Goal: Task Accomplishment & Management: Complete application form

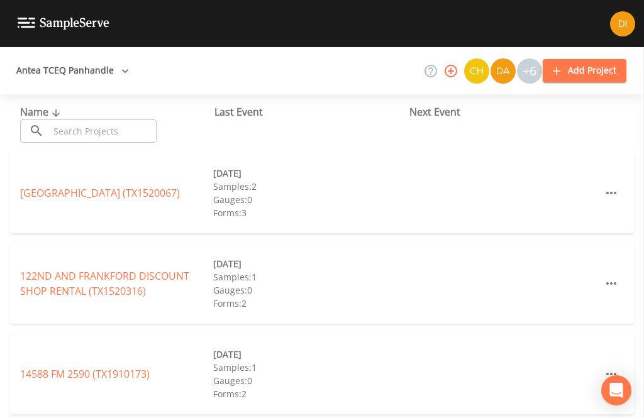
click at [90, 134] on input "text" at bounding box center [103, 131] width 108 height 23
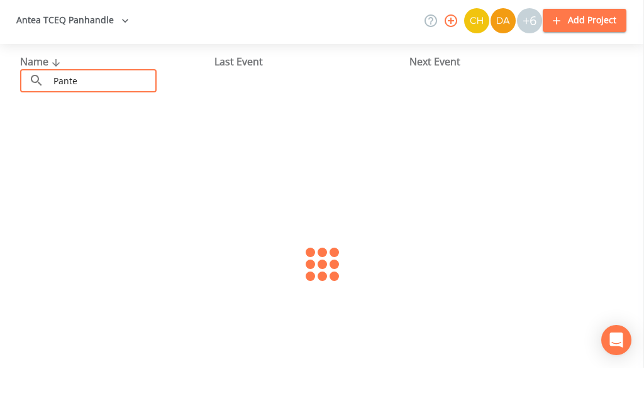
type input "Pantex"
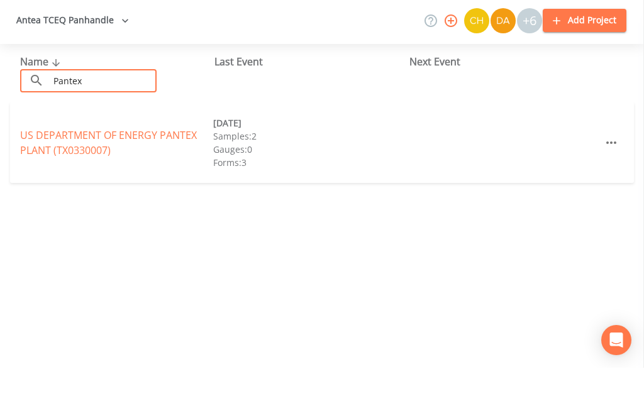
click at [86, 179] on link "US DEPARTMENT OF ENERGY PANTEX PLANT (TX0330007)" at bounding box center [108, 193] width 177 height 29
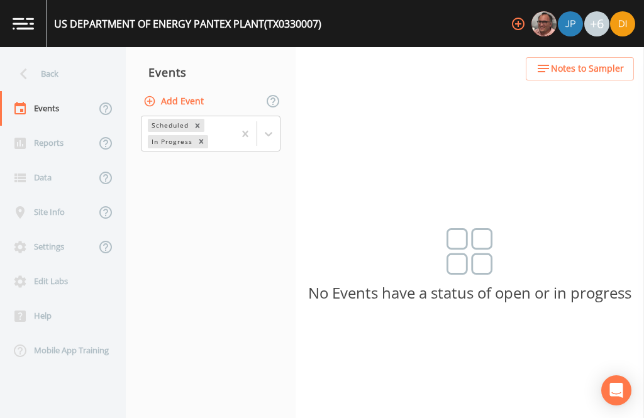
click at [186, 90] on button "Add Event" at bounding box center [175, 101] width 68 height 23
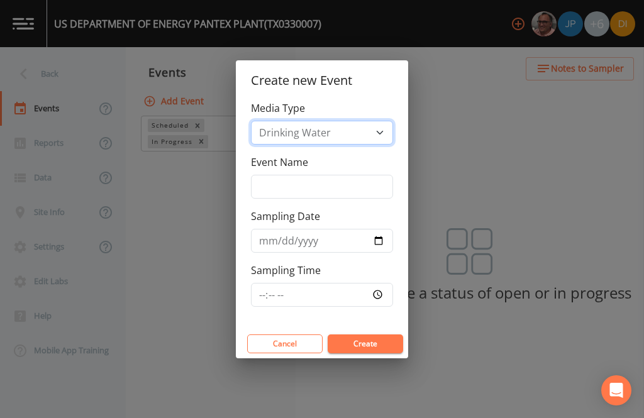
click at [333, 123] on select "Drinking Water" at bounding box center [322, 133] width 142 height 24
click at [356, 178] on input "Event Name" at bounding box center [322, 187] width 142 height 24
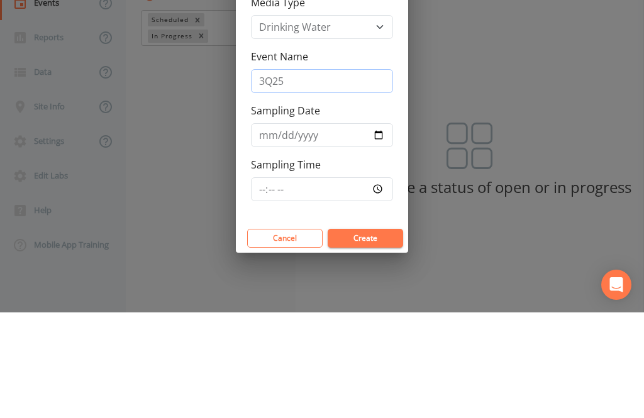
type input "3Q25"
click at [319, 229] on input "Sampling Date" at bounding box center [322, 241] width 142 height 24
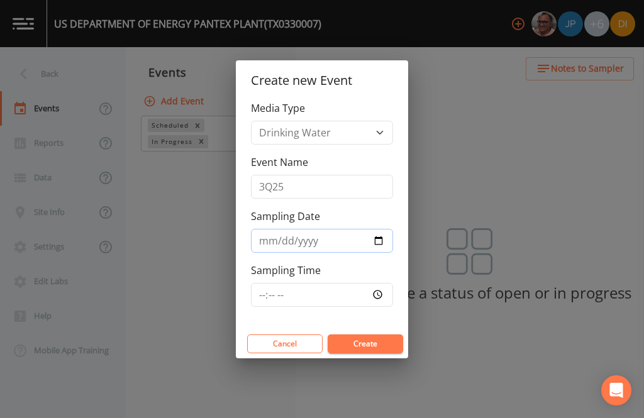
type input "[DATE]"
click at [338, 301] on input "Sampling Time" at bounding box center [322, 295] width 142 height 24
type input "07:00"
click at [394, 338] on button "Create" at bounding box center [365, 344] width 75 height 19
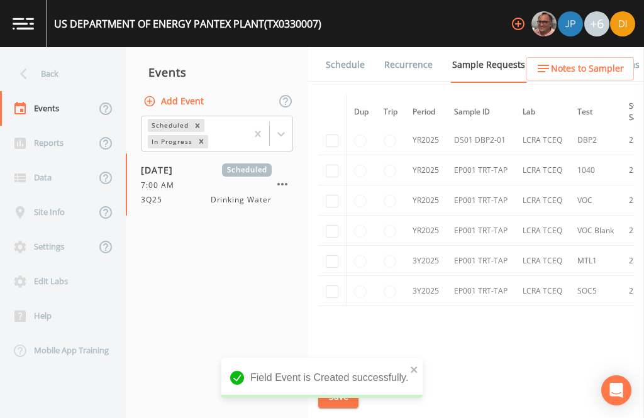
scroll to position [296, 0]
click at [337, 135] on input "checkbox" at bounding box center [332, 141] width 13 height 13
checkbox input "true"
click at [328, 165] on input "checkbox" at bounding box center [332, 171] width 13 height 13
checkbox input "true"
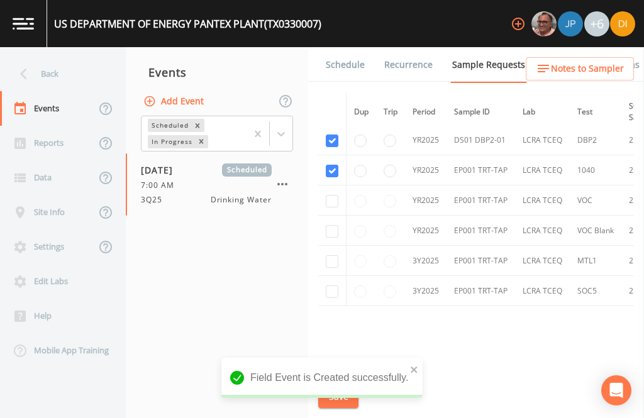
click at [328, 198] on input "checkbox" at bounding box center [332, 201] width 13 height 13
checkbox input "true"
click at [330, 228] on input "checkbox" at bounding box center [332, 231] width 13 height 13
checkbox input "true"
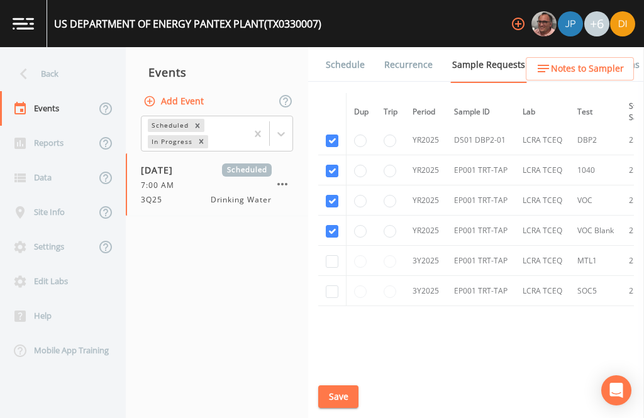
click at [330, 268] on input "checkbox" at bounding box center [332, 261] width 13 height 13
checkbox input "true"
click at [329, 298] on input "checkbox" at bounding box center [332, 292] width 13 height 13
checkbox input "true"
click at [335, 393] on button "Save" at bounding box center [338, 397] width 40 height 23
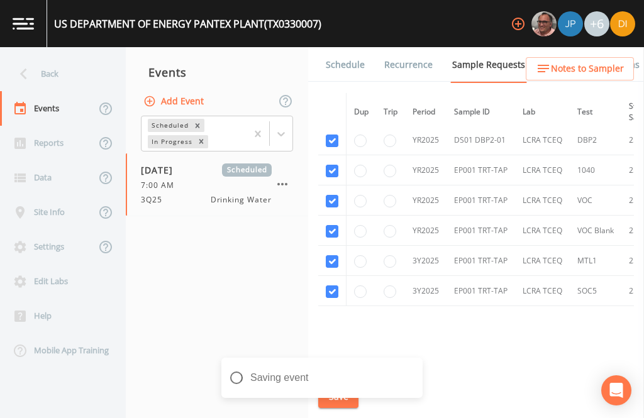
click at [345, 47] on link "Schedule" at bounding box center [345, 64] width 43 height 35
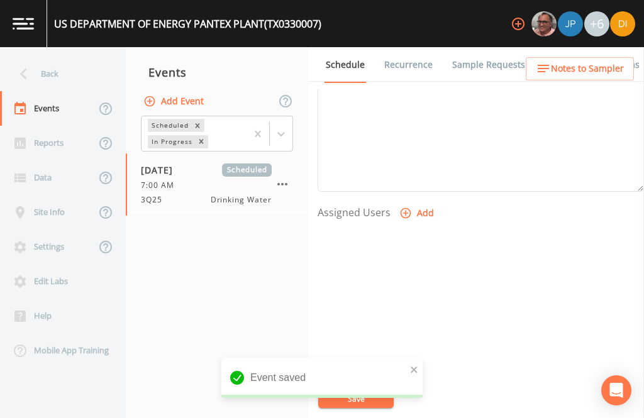
scroll to position [428, 0]
click at [427, 203] on button "Add" at bounding box center [418, 214] width 42 height 23
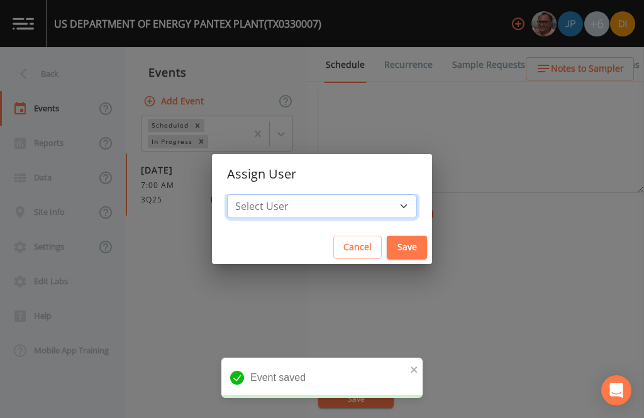
click at [362, 200] on select "Select User [PERSON_NAME] [PERSON_NAME] [PERSON_NAME] [PERSON_NAME] [PERSON_NAM…" at bounding box center [322, 206] width 190 height 24
select select "344ec927-06d4-4db1-b173-80838cd52a46"
click at [387, 248] on button "Save" at bounding box center [407, 247] width 40 height 23
select select
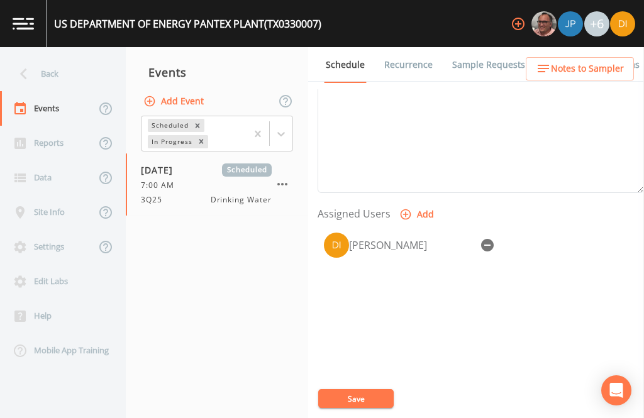
click at [362, 394] on button "Save" at bounding box center [355, 398] width 75 height 19
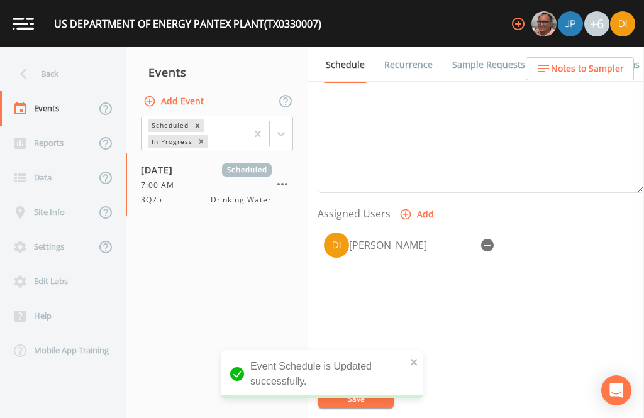
click at [60, 57] on div "Back" at bounding box center [56, 74] width 113 height 35
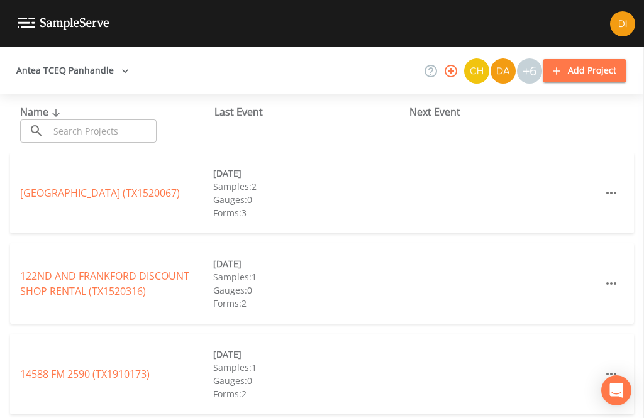
click at [91, 120] on input "text" at bounding box center [103, 131] width 108 height 23
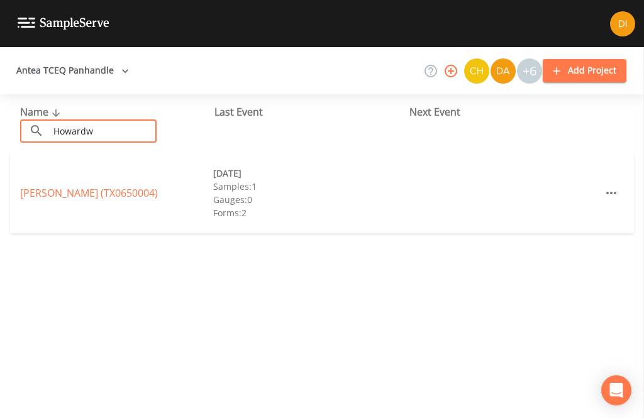
type input "Howardwi"
click at [131, 186] on link "RRA HOWARDWICK (TX0650004)" at bounding box center [89, 193] width 138 height 14
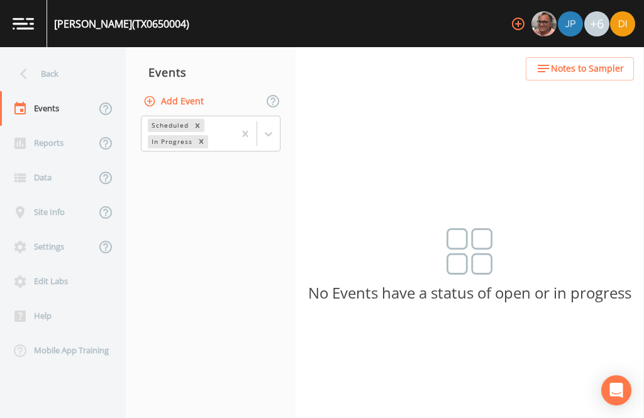
click at [193, 90] on button "Add Event" at bounding box center [175, 101] width 68 height 23
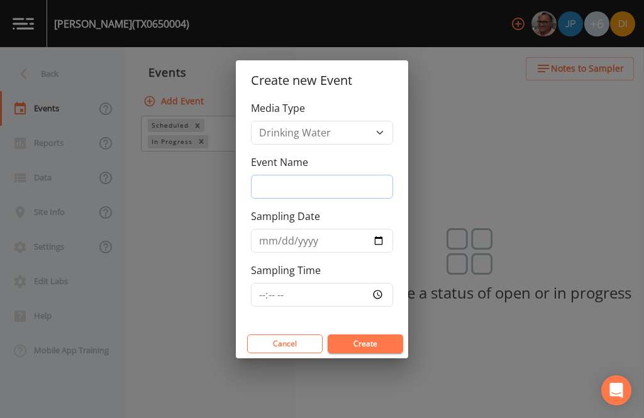
click at [304, 181] on input "Event Name" at bounding box center [322, 187] width 142 height 24
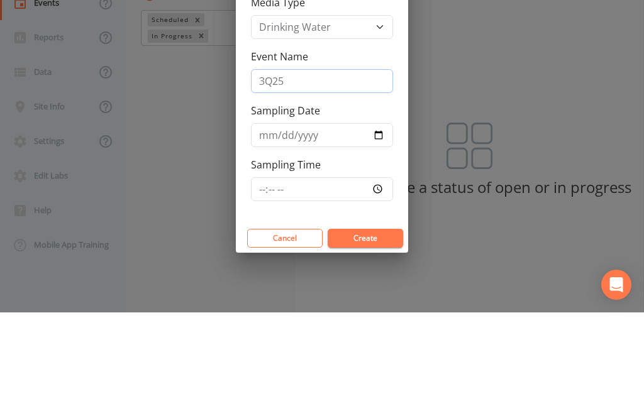
type input "3Q25"
click at [337, 229] on input "Sampling Date" at bounding box center [322, 241] width 142 height 24
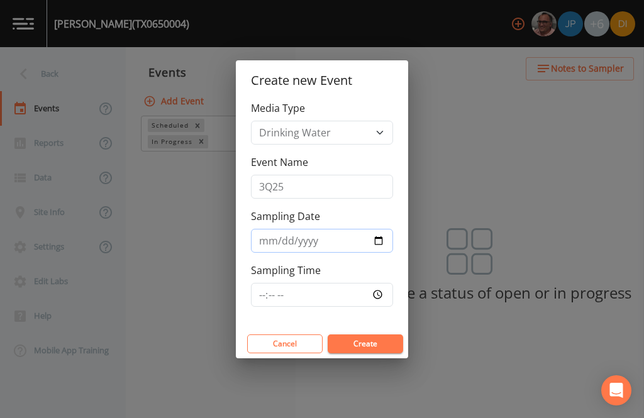
type input "[DATE]"
click at [352, 289] on input "Sampling Time" at bounding box center [322, 295] width 142 height 24
type input "09:00"
click at [393, 345] on button "Create" at bounding box center [365, 344] width 75 height 19
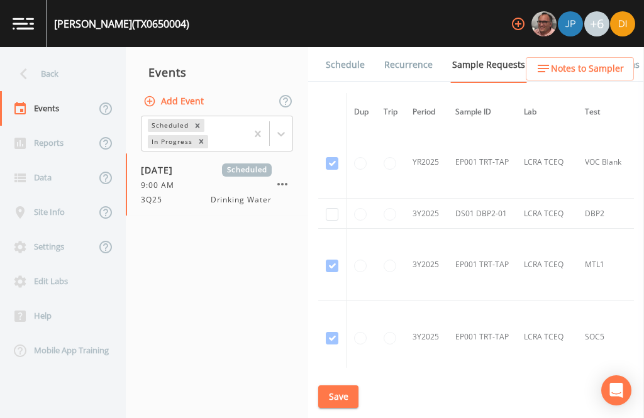
scroll to position [872, 0]
click at [333, 210] on input "checkbox" at bounding box center [332, 216] width 13 height 13
checkbox input "true"
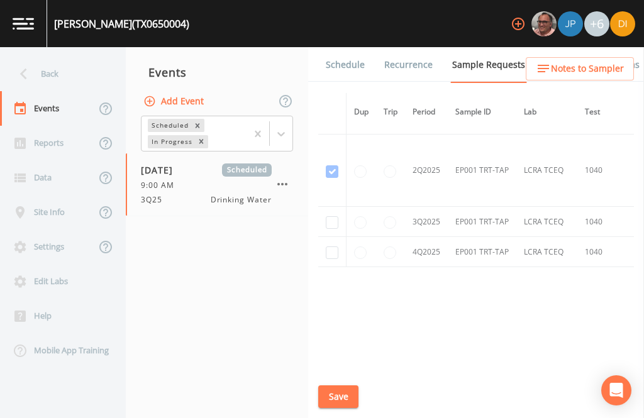
scroll to position [1326, -1]
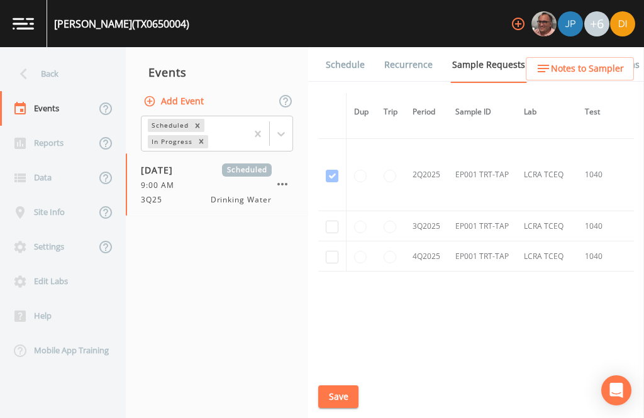
click at [329, 221] on input "checkbox" at bounding box center [332, 227] width 13 height 13
checkbox input "true"
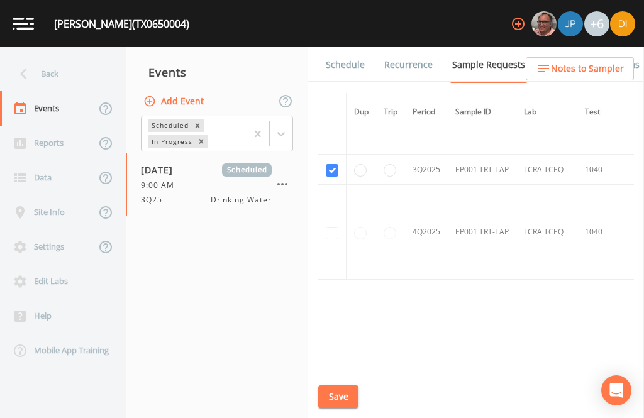
click at [346, 388] on button "Save" at bounding box center [338, 397] width 40 height 23
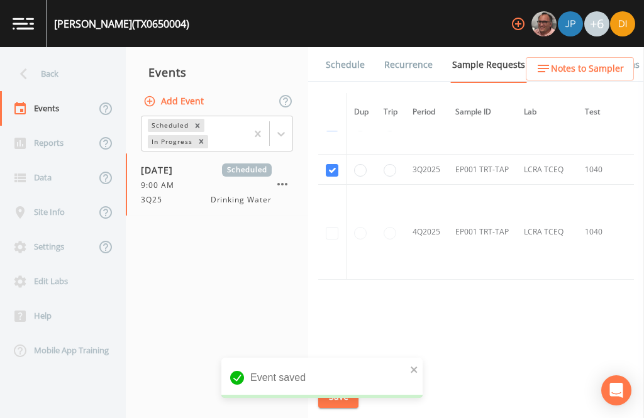
click at [354, 47] on link "Schedule" at bounding box center [345, 64] width 43 height 35
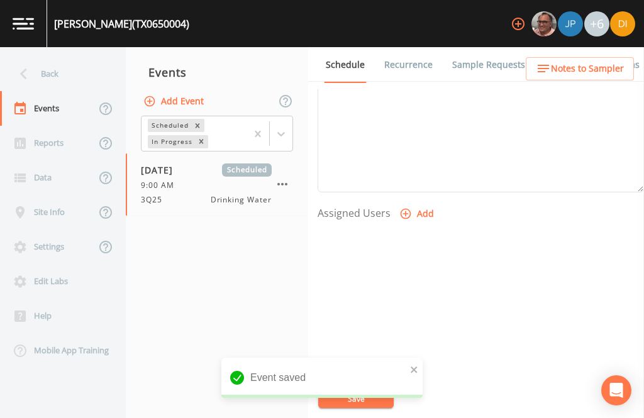
scroll to position [429, 0]
click at [419, 203] on button "Add" at bounding box center [418, 214] width 42 height 23
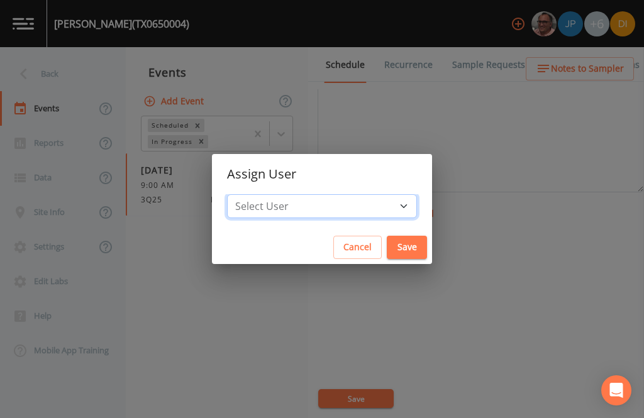
click at [352, 204] on select "Select User [PERSON_NAME] [PERSON_NAME] [PERSON_NAME] [PERSON_NAME] [PERSON_NAM…" at bounding box center [322, 206] width 190 height 24
select select "344ec927-06d4-4db1-b173-80838cd52a46"
click at [188, 335] on div "Assign User Select User [PERSON_NAME] [PERSON_NAME] [PERSON_NAME] [PERSON_NAME]…" at bounding box center [322, 209] width 644 height 418
select select
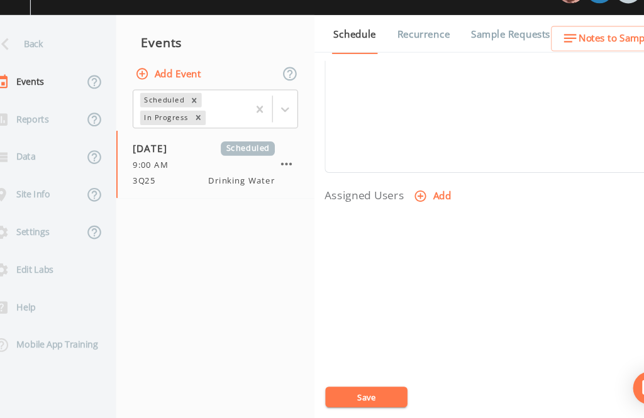
scroll to position [40, 0]
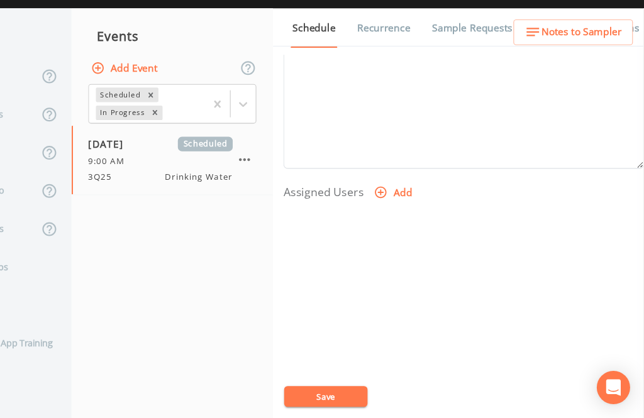
click at [397, 203] on button "Add" at bounding box center [418, 214] width 42 height 23
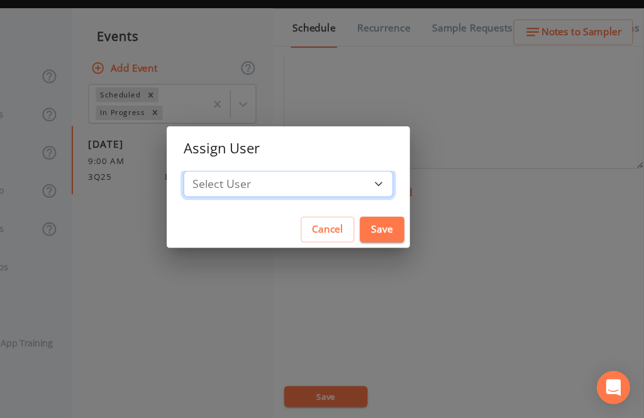
click at [305, 194] on select "Select User [PERSON_NAME] [PERSON_NAME] [PERSON_NAME] [PERSON_NAME] [PERSON_NAM…" at bounding box center [322, 206] width 190 height 24
select select "344ec927-06d4-4db1-b173-80838cd52a46"
click at [387, 236] on button "Save" at bounding box center [407, 247] width 40 height 23
select select
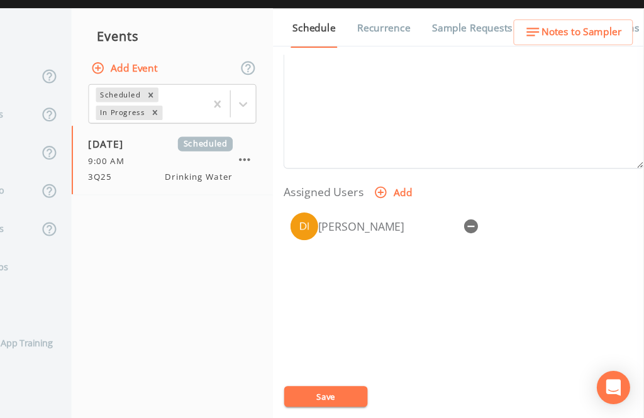
click at [318, 389] on button "Save" at bounding box center [355, 398] width 75 height 19
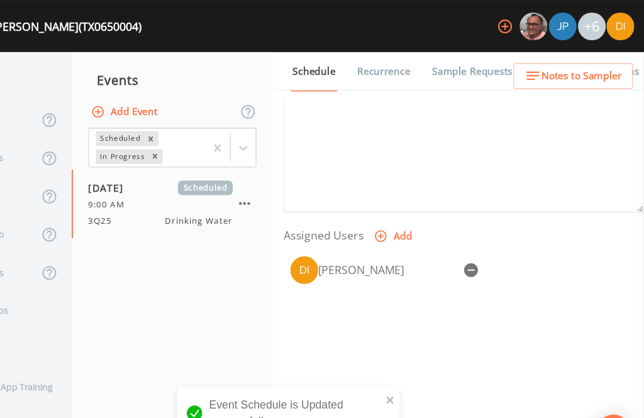
scroll to position [0, 0]
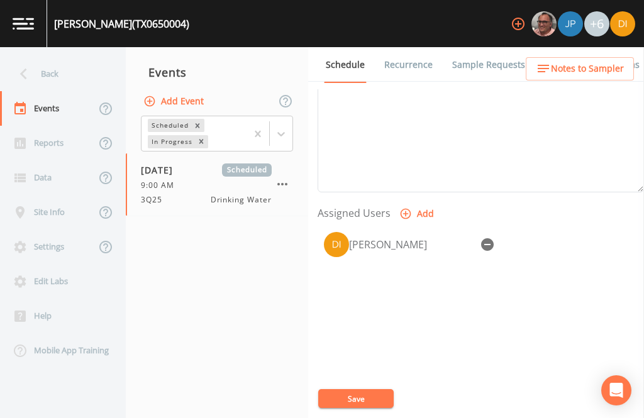
click at [68, 70] on div "Back" at bounding box center [56, 74] width 113 height 35
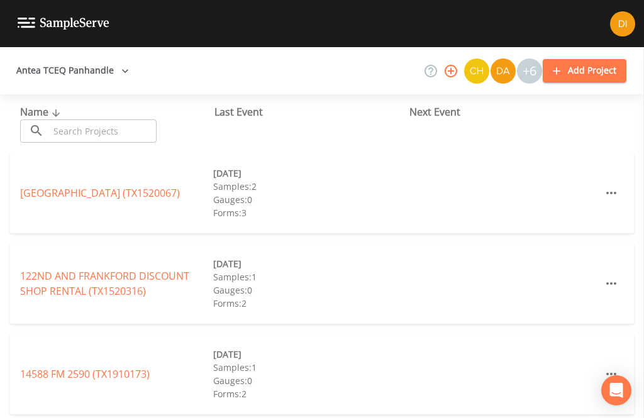
click at [103, 135] on input "text" at bounding box center [103, 131] width 108 height 23
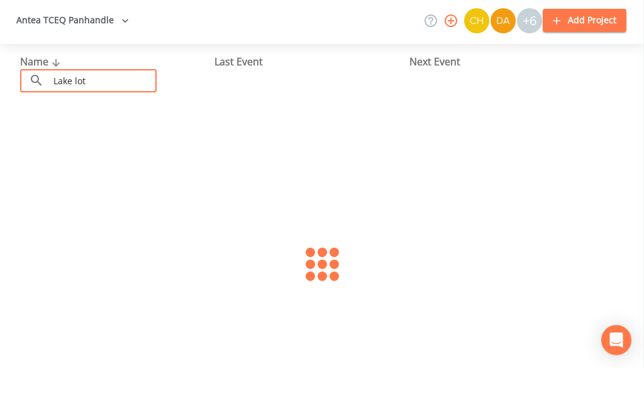
type input "Lake lots"
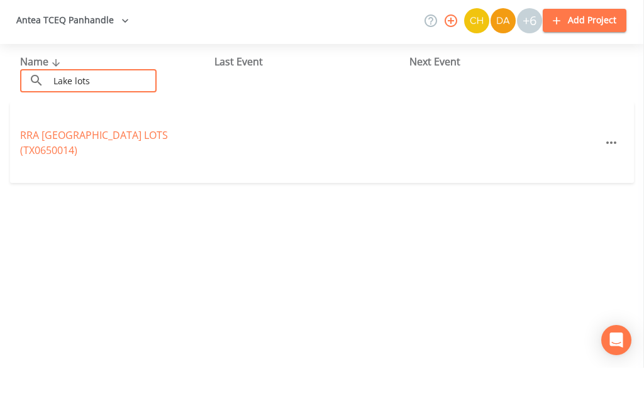
click at [56, 179] on link "RRA [GEOGRAPHIC_DATA] (TX0650014)" at bounding box center [94, 193] width 148 height 29
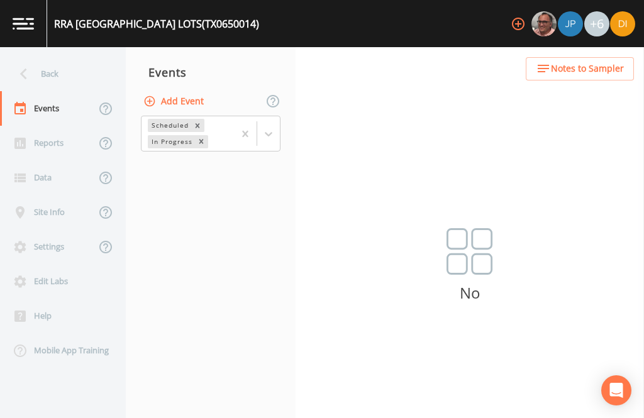
click at [190, 90] on button "Add Event" at bounding box center [175, 101] width 68 height 23
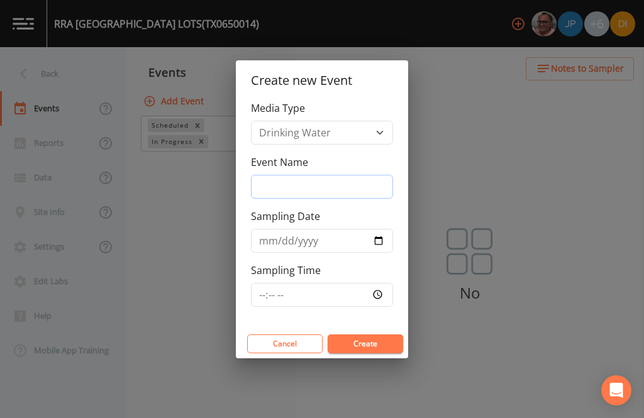
click at [335, 184] on input "Event Name" at bounding box center [322, 187] width 142 height 24
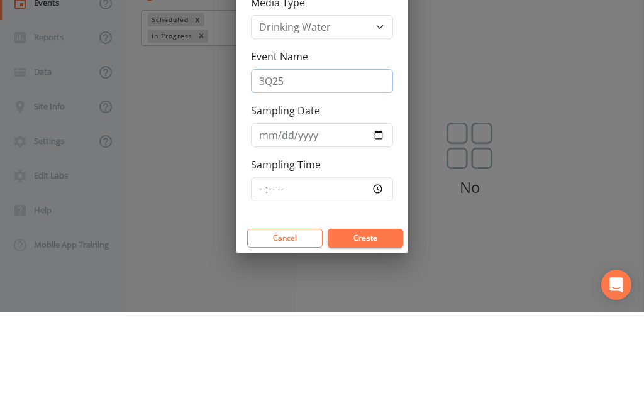
type input "3Q25"
click at [307, 229] on input "Sampling Date" at bounding box center [322, 241] width 142 height 24
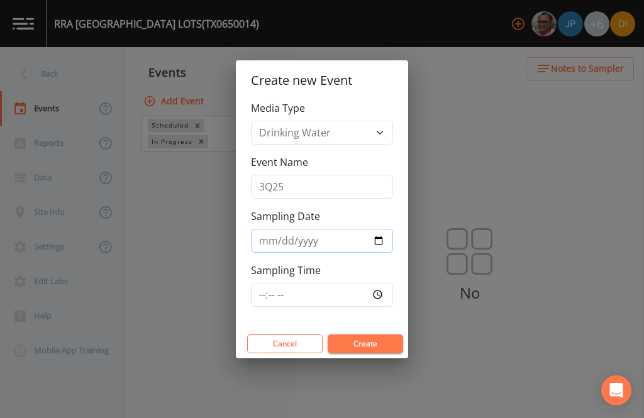
type input "[DATE]"
click at [359, 298] on input "Sampling Time" at bounding box center [322, 295] width 142 height 24
type input "09:30"
click at [380, 342] on button "Create" at bounding box center [365, 344] width 75 height 19
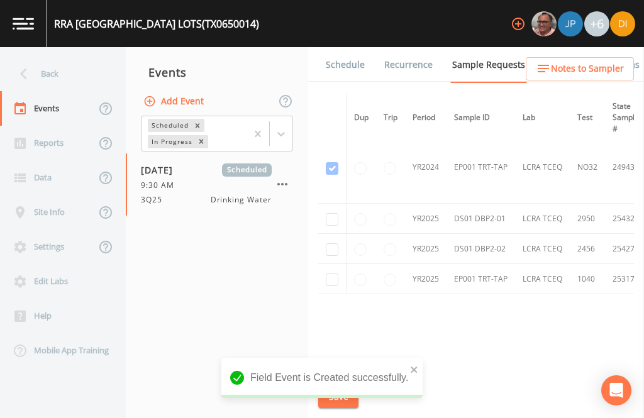
scroll to position [155, 0]
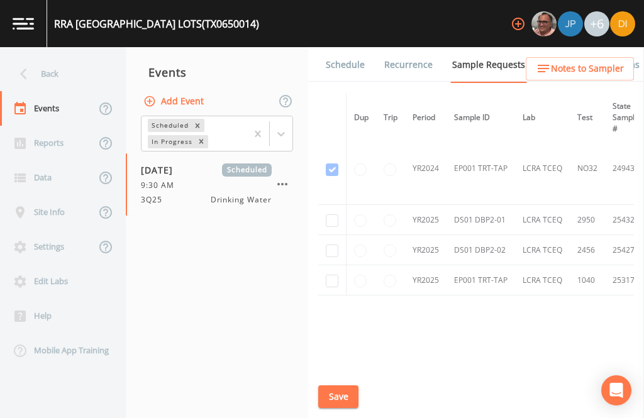
click at [328, 215] on input "checkbox" at bounding box center [332, 221] width 13 height 13
checkbox input "true"
click at [328, 245] on input "checkbox" at bounding box center [332, 251] width 13 height 13
checkbox input "true"
click at [327, 291] on td at bounding box center [332, 281] width 28 height 30
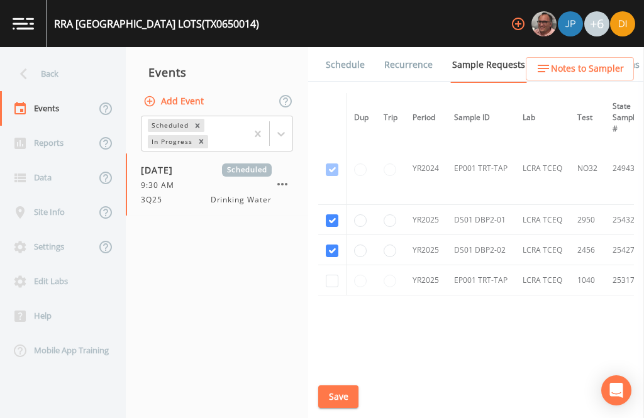
click at [330, 279] on input "checkbox" at bounding box center [332, 281] width 13 height 13
checkbox input "true"
click at [340, 396] on button "Save" at bounding box center [338, 397] width 40 height 23
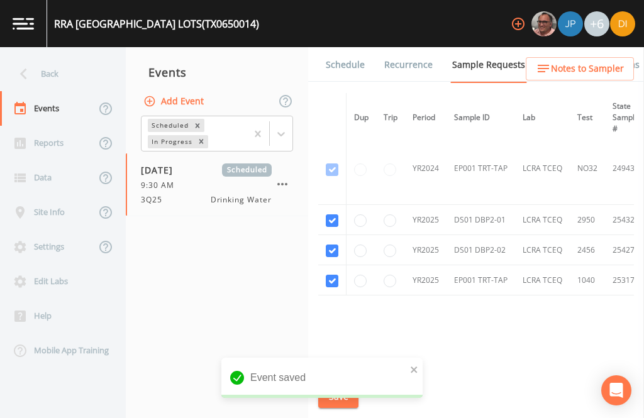
click at [352, 47] on link "Schedule" at bounding box center [345, 64] width 43 height 35
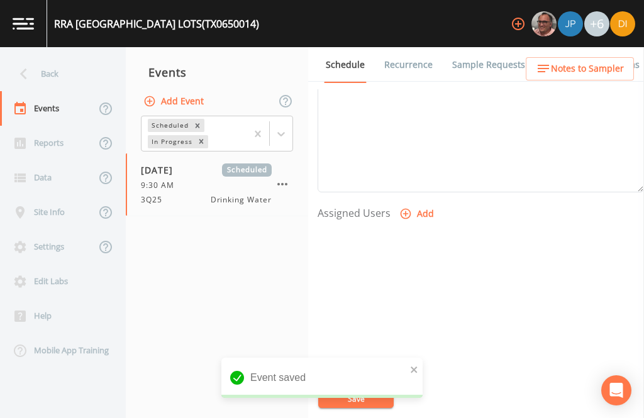
scroll to position [428, 0]
click at [414, 203] on button "Add" at bounding box center [418, 214] width 42 height 23
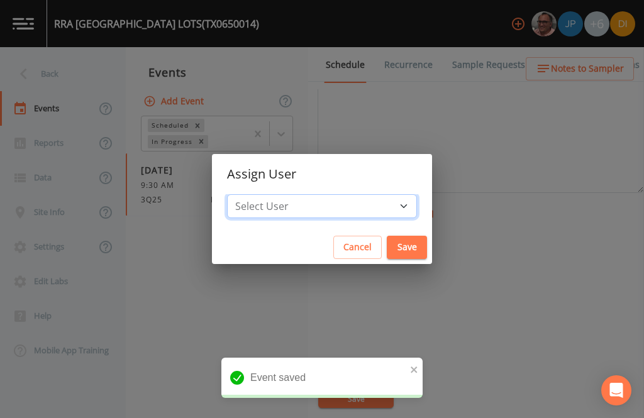
click at [361, 203] on select "Select User [PERSON_NAME] [PERSON_NAME] [PERSON_NAME] [PERSON_NAME] [PERSON_NAM…" at bounding box center [322, 206] width 190 height 24
select select "344ec927-06d4-4db1-b173-80838cd52a46"
click at [387, 246] on button "Save" at bounding box center [407, 247] width 40 height 23
select select
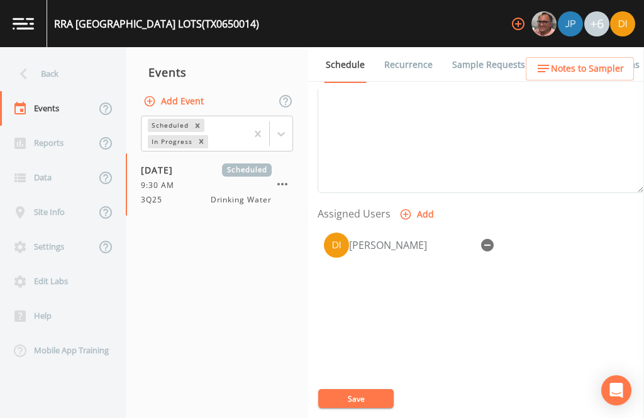
click at [364, 403] on button "Save" at bounding box center [355, 398] width 75 height 19
click at [369, 396] on button "Save" at bounding box center [355, 398] width 75 height 19
click at [360, 400] on button "Save" at bounding box center [355, 398] width 75 height 19
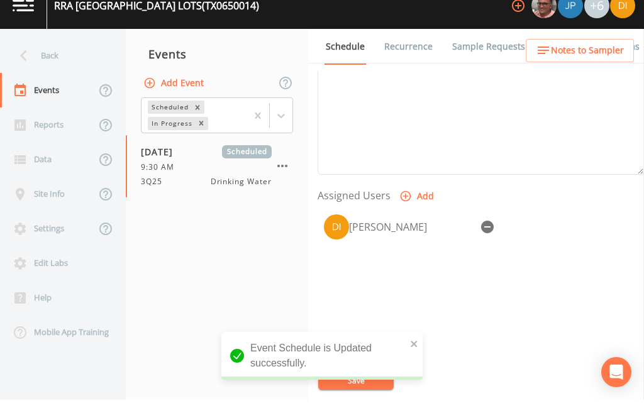
scroll to position [19, 0]
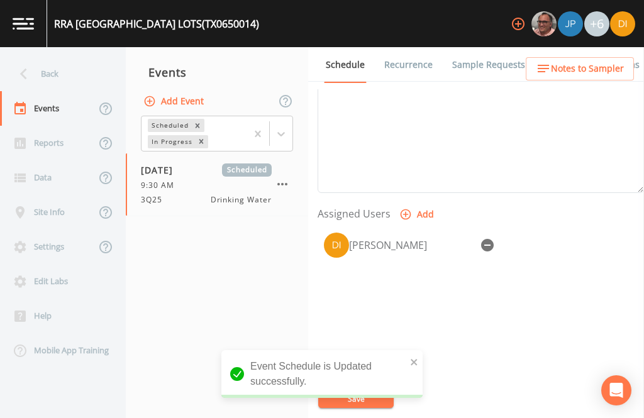
click at [55, 57] on div "Back" at bounding box center [56, 74] width 113 height 35
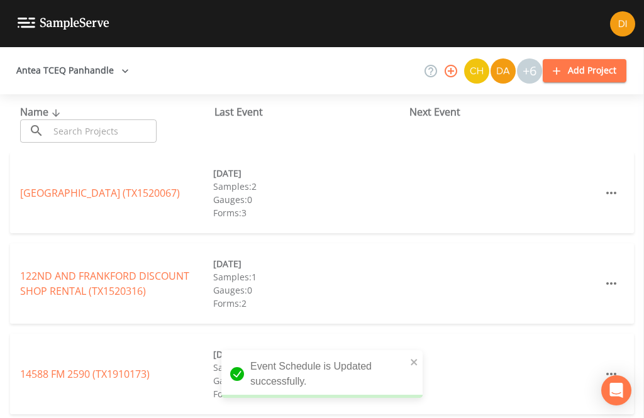
click at [121, 120] on input "text" at bounding box center [103, 131] width 108 height 23
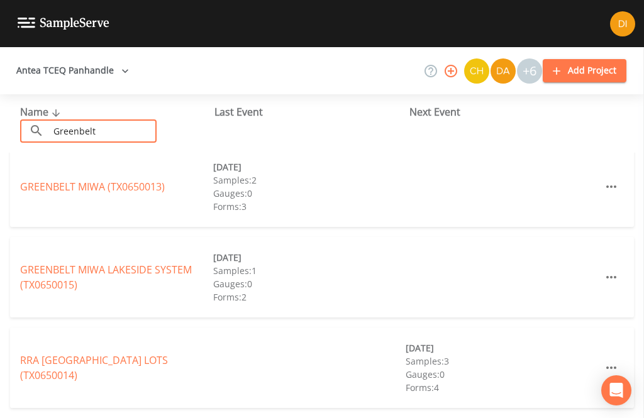
scroll to position [63, 0]
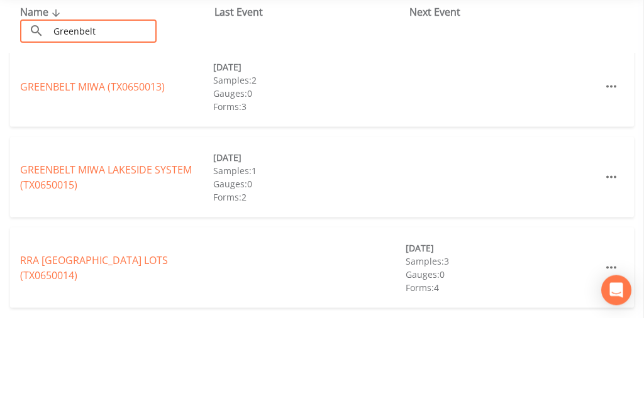
type input "Greenbelt"
click at [59, 106] on div "Name ​ Greenbelt ​ Last Event Next Event [GEOGRAPHIC_DATA] (TX0650013) [DATE] S…" at bounding box center [322, 250] width 644 height 324
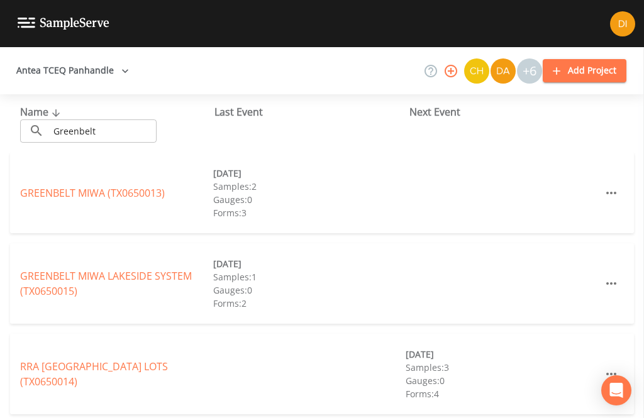
click at [140, 186] on link "GREENBELT MIWA (TX0650013)" at bounding box center [92, 193] width 145 height 14
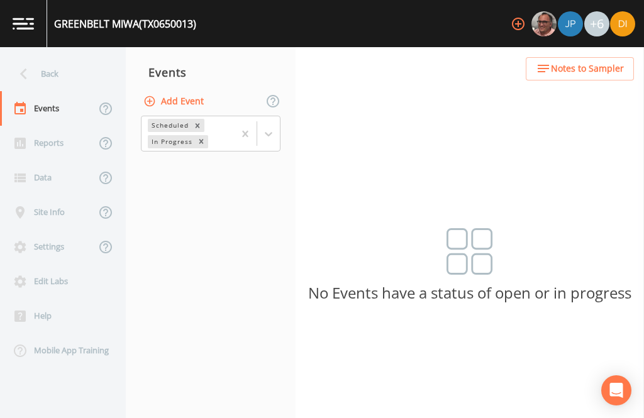
click at [185, 90] on button "Add Event" at bounding box center [175, 101] width 68 height 23
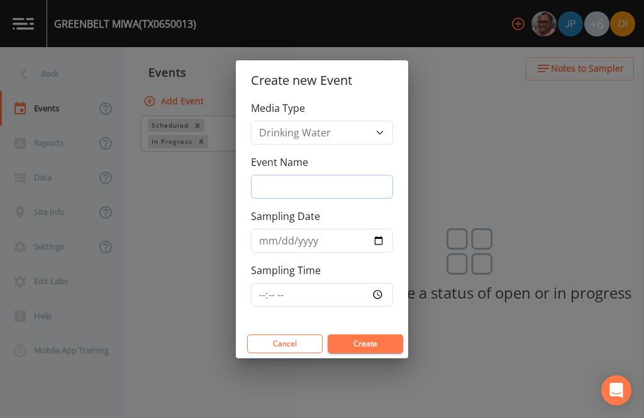
click at [333, 176] on input "Event Name" at bounding box center [322, 187] width 142 height 24
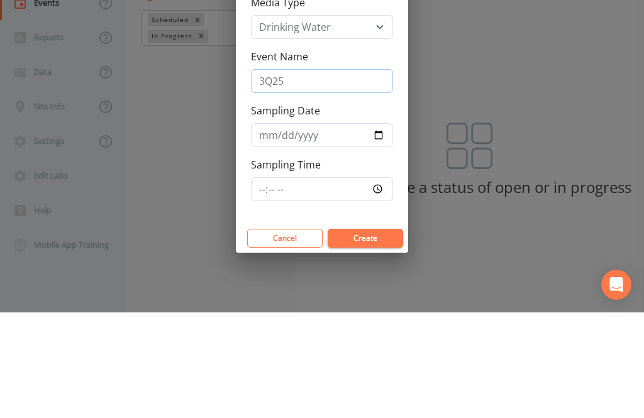
type input "3Q25"
click at [300, 229] on input "Sampling Date" at bounding box center [322, 241] width 142 height 24
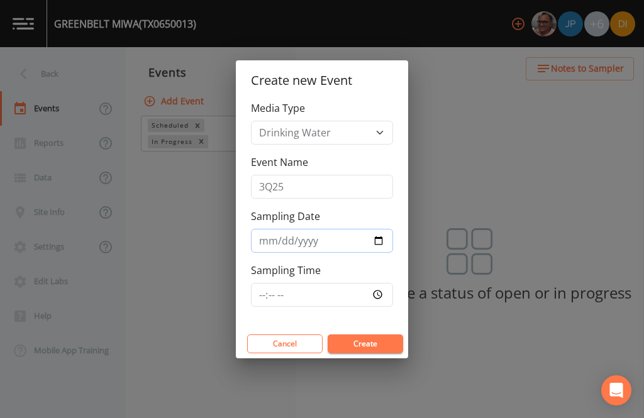
type input "[DATE]"
click at [344, 294] on input "Sampling Time" at bounding box center [322, 295] width 142 height 24
type input "10:30"
click at [377, 348] on button "Create" at bounding box center [365, 344] width 75 height 19
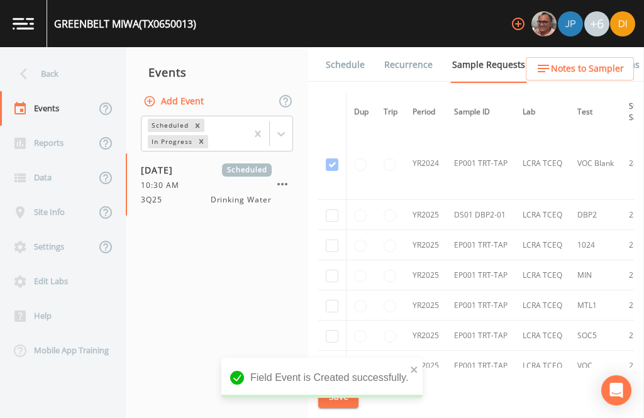
scroll to position [437, 0]
click at [338, 210] on input "checkbox" at bounding box center [332, 216] width 13 height 13
checkbox input "true"
click at [336, 240] on input "checkbox" at bounding box center [332, 246] width 13 height 13
checkbox input "true"
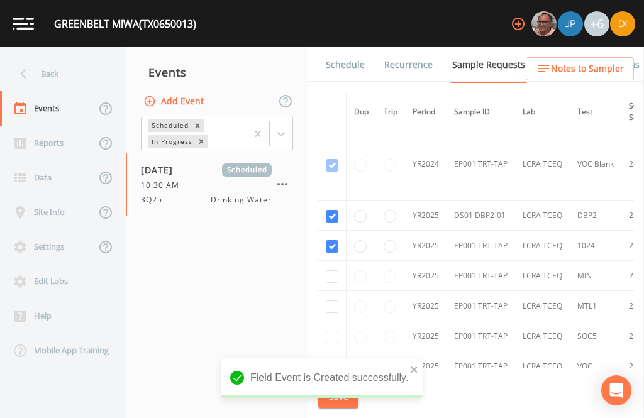
click at [332, 271] on input "checkbox" at bounding box center [332, 277] width 13 height 13
checkbox input "true"
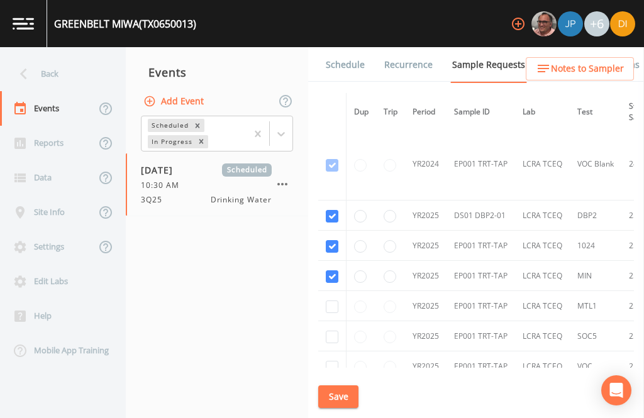
click at [331, 306] on input "checkbox" at bounding box center [332, 307] width 13 height 13
checkbox input "true"
click at [331, 344] on input "checkbox" at bounding box center [332, 337] width 13 height 13
checkbox input "true"
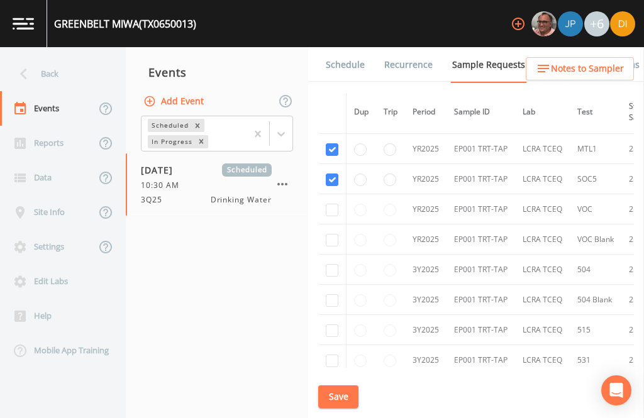
scroll to position [595, 0]
click at [332, 216] on input "checkbox" at bounding box center [332, 209] width 13 height 13
checkbox input "true"
click at [330, 246] on input "checkbox" at bounding box center [332, 239] width 13 height 13
checkbox input "true"
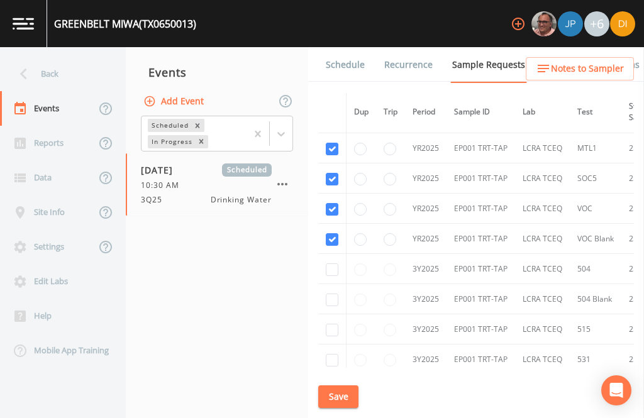
click at [333, 276] on input "checkbox" at bounding box center [332, 270] width 13 height 13
checkbox input "true"
click at [334, 306] on input "checkbox" at bounding box center [332, 300] width 13 height 13
checkbox input "true"
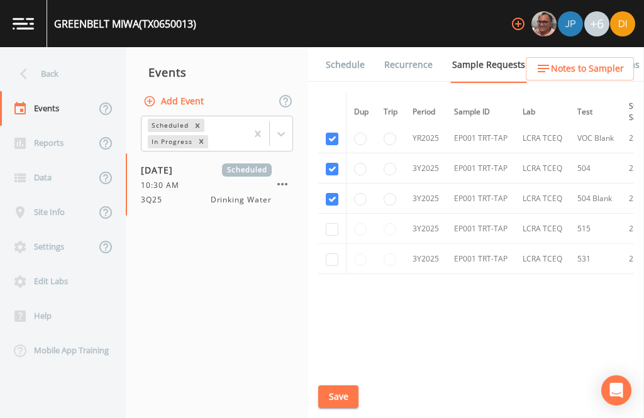
scroll to position [698, 0]
click at [331, 234] on input "checkbox" at bounding box center [332, 227] width 13 height 13
checkbox input "true"
click at [331, 264] on input "checkbox" at bounding box center [332, 258] width 13 height 13
checkbox input "true"
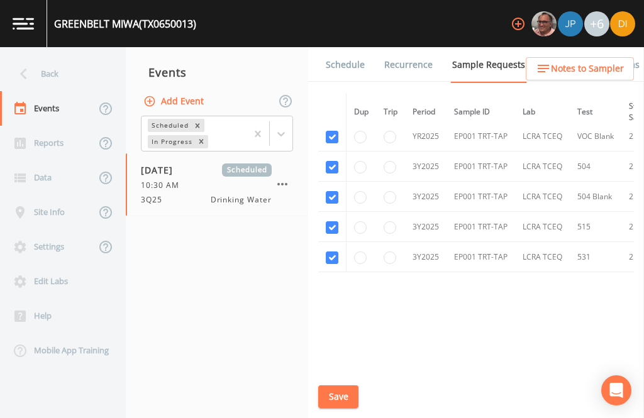
click at [349, 402] on button "Save" at bounding box center [338, 397] width 40 height 23
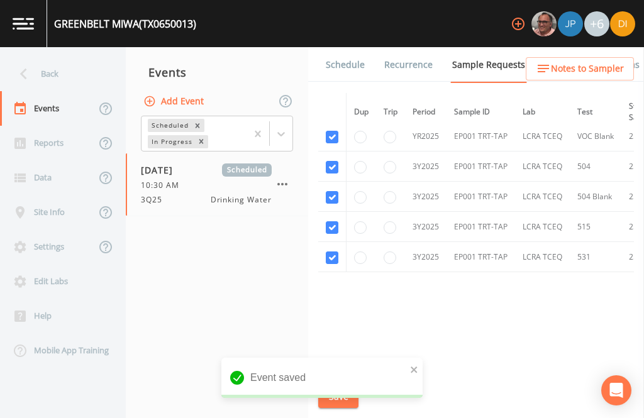
click at [346, 47] on link "Schedule" at bounding box center [345, 64] width 43 height 35
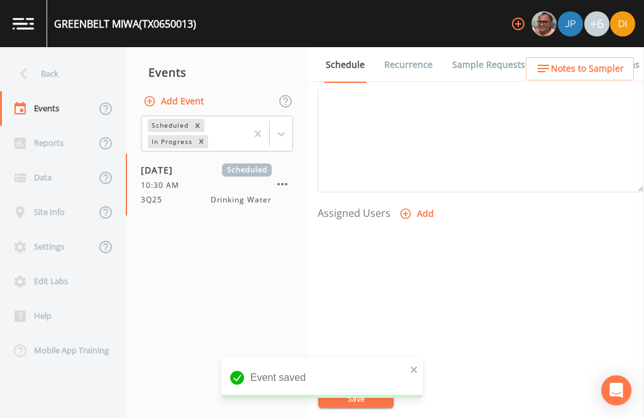
scroll to position [428, 0]
click at [416, 203] on button "Add" at bounding box center [418, 214] width 42 height 23
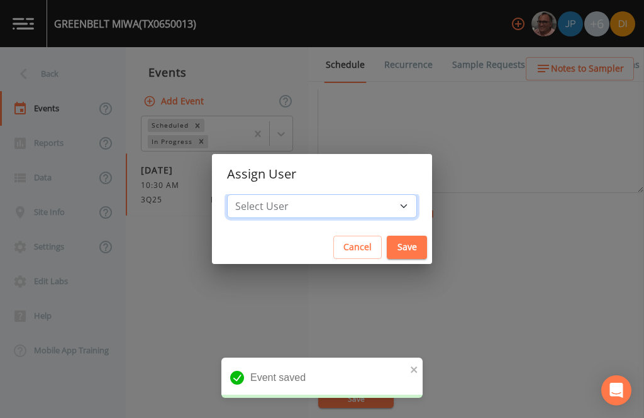
click at [352, 204] on select "Select User [PERSON_NAME] [PERSON_NAME] [PERSON_NAME] [PERSON_NAME] [PERSON_NAM…" at bounding box center [322, 206] width 190 height 24
select select "344ec927-06d4-4db1-b173-80838cd52a46"
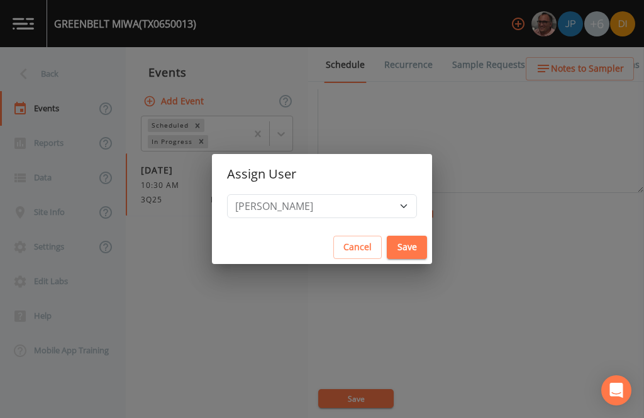
click at [387, 242] on button "Save" at bounding box center [407, 247] width 40 height 23
select select
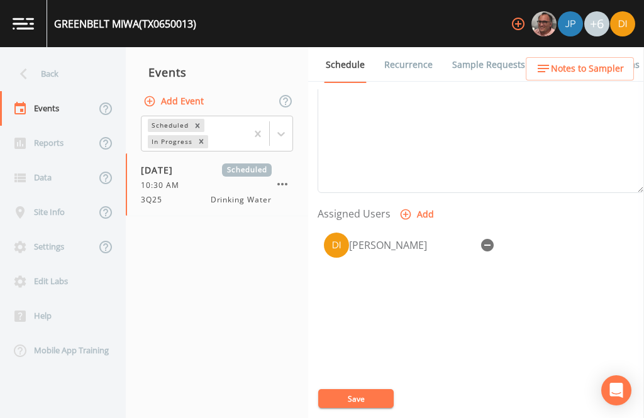
click at [369, 393] on button "Save" at bounding box center [355, 398] width 75 height 19
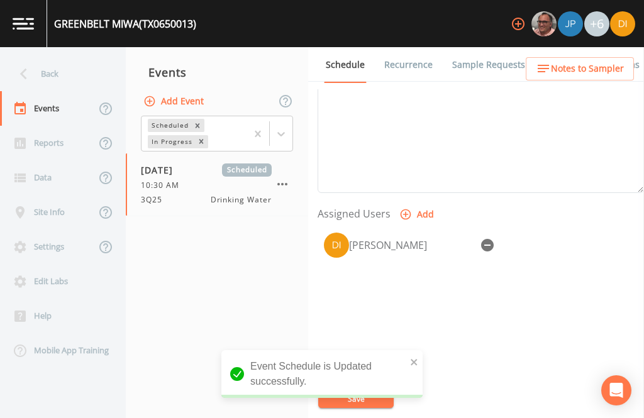
click at [60, 57] on div "Back" at bounding box center [56, 74] width 113 height 35
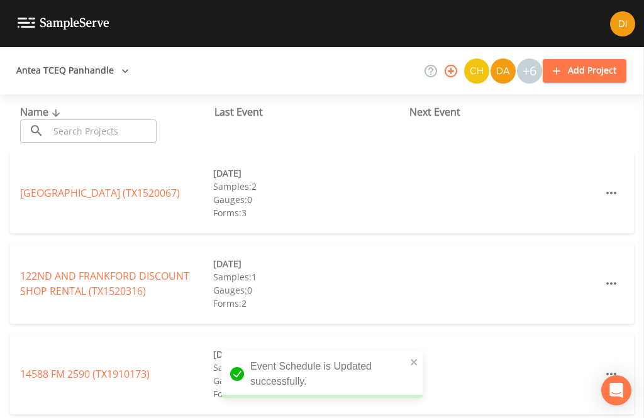
click at [104, 120] on input "text" at bounding box center [103, 131] width 108 height 23
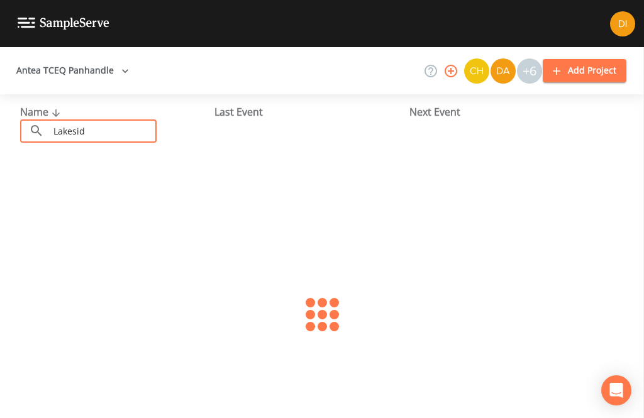
type input "Lakeside"
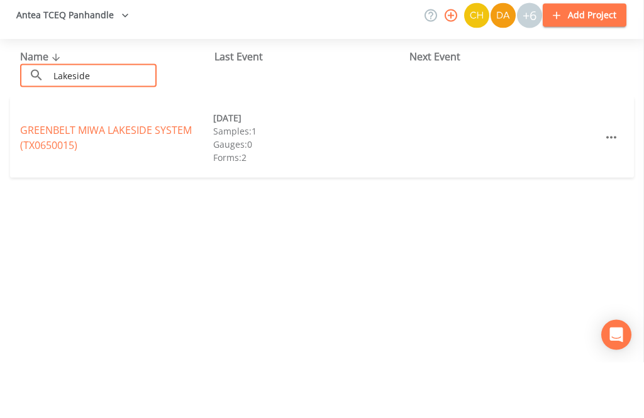
click at [62, 179] on link "GREENBELT MIWA LAKESIDE SYSTEM (TX0650015)" at bounding box center [106, 193] width 172 height 29
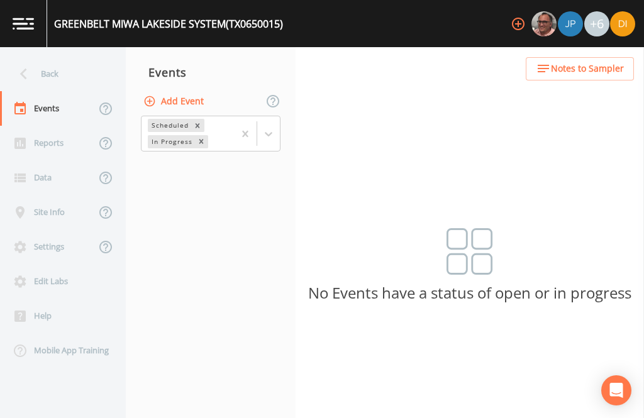
click at [194, 90] on button "Add Event" at bounding box center [175, 101] width 68 height 23
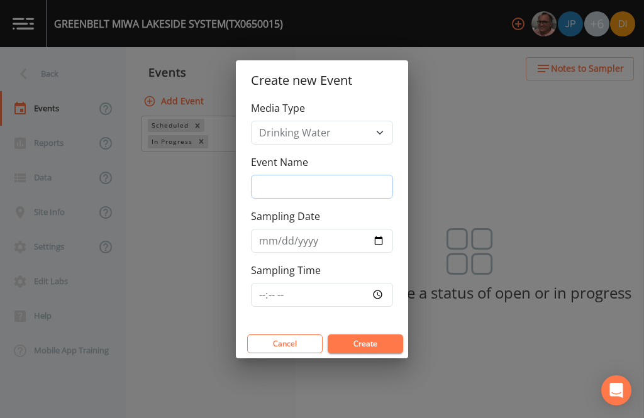
click at [318, 181] on input "Event Name" at bounding box center [322, 187] width 142 height 24
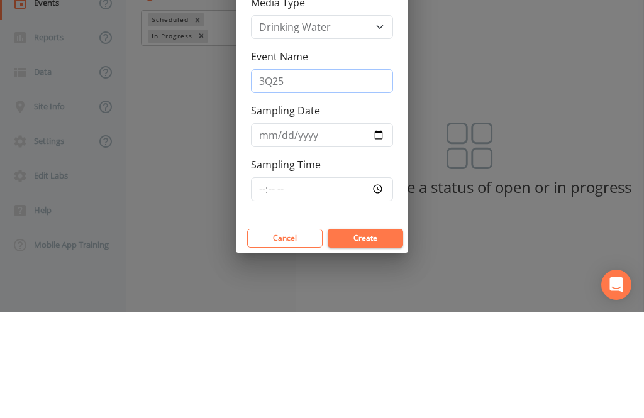
type input "3Q25"
click at [321, 229] on input "Sampling Date" at bounding box center [322, 241] width 142 height 24
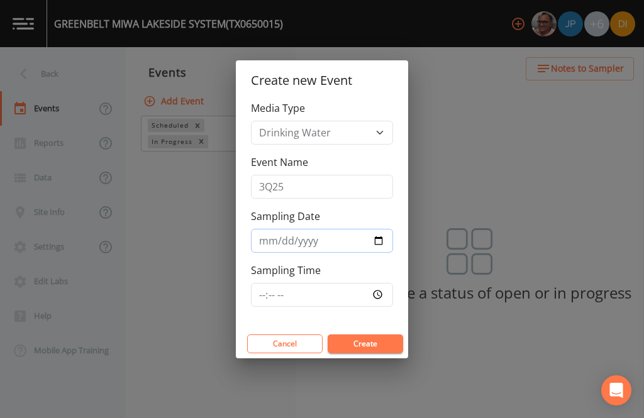
type input "[DATE]"
click at [361, 296] on input "Sampling Time" at bounding box center [322, 295] width 142 height 24
type input "11:15"
click at [378, 341] on button "Create" at bounding box center [365, 344] width 75 height 19
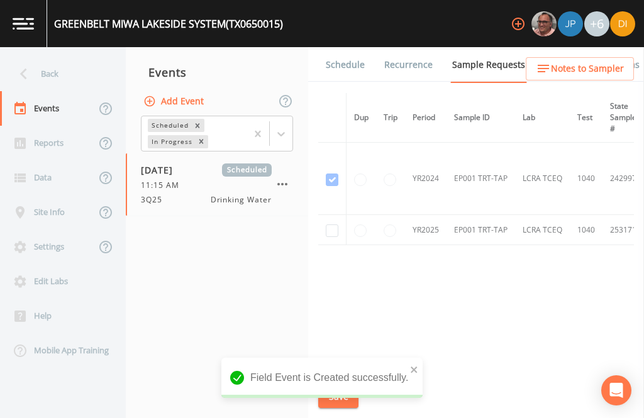
click at [328, 225] on input "checkbox" at bounding box center [332, 231] width 13 height 13
checkbox input "true"
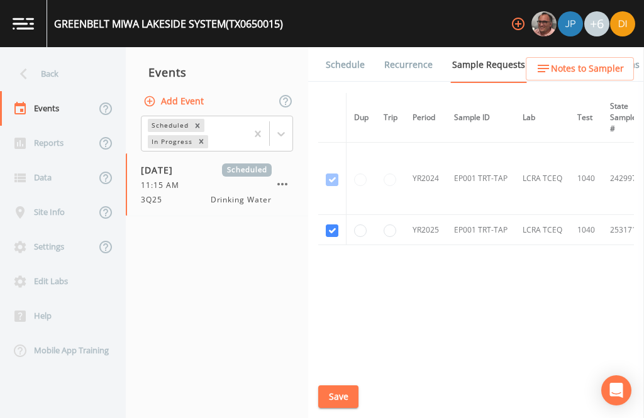
click at [338, 396] on button "Save" at bounding box center [338, 397] width 40 height 23
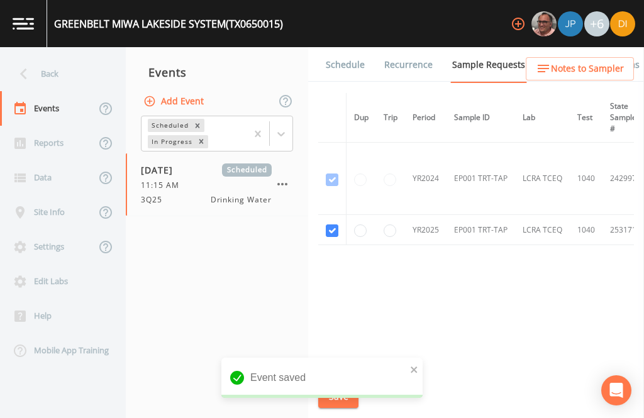
click at [350, 47] on link "Schedule" at bounding box center [345, 64] width 43 height 35
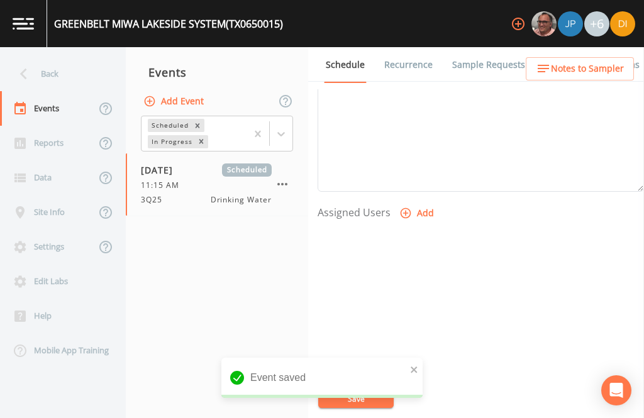
scroll to position [428, 0]
click at [418, 203] on button "Add" at bounding box center [418, 214] width 42 height 23
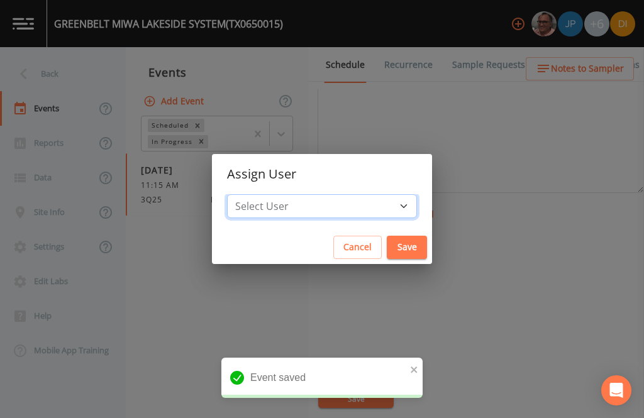
click at [353, 208] on select "Select User [PERSON_NAME] [PERSON_NAME] [PERSON_NAME] [PERSON_NAME] [PERSON_NAM…" at bounding box center [322, 206] width 190 height 24
select select "344ec927-06d4-4db1-b173-80838cd52a46"
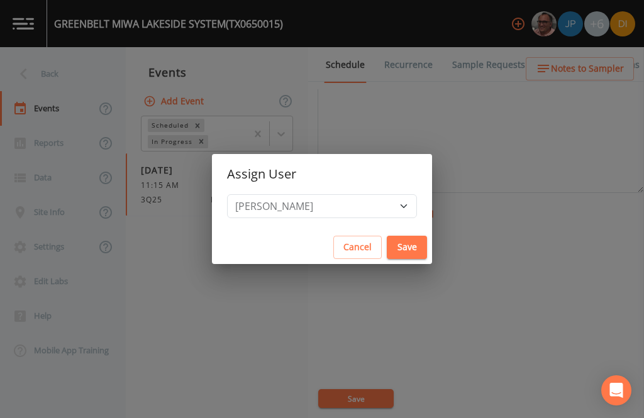
click at [387, 244] on button "Save" at bounding box center [407, 247] width 40 height 23
select select
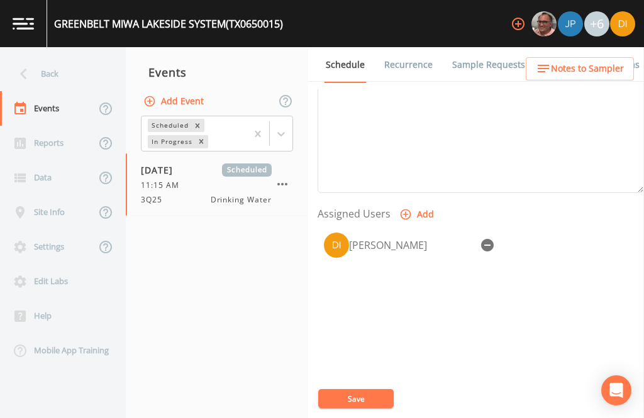
click at [364, 397] on button "Save" at bounding box center [355, 398] width 75 height 19
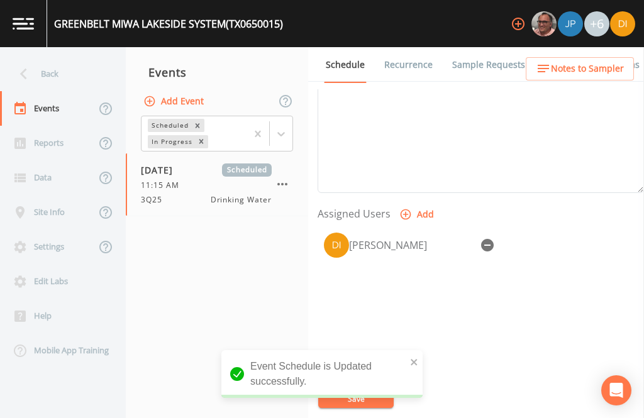
click at [64, 57] on div "Back" at bounding box center [56, 74] width 113 height 35
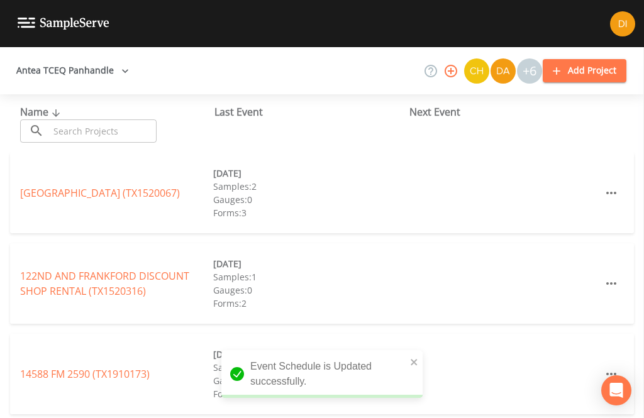
click at [128, 120] on input "text" at bounding box center [103, 131] width 108 height 23
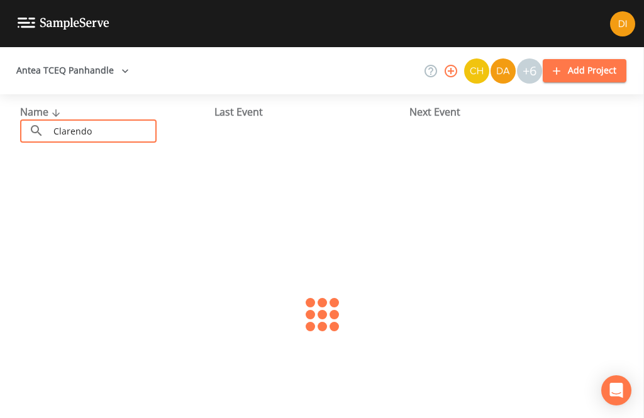
type input "Clarendon"
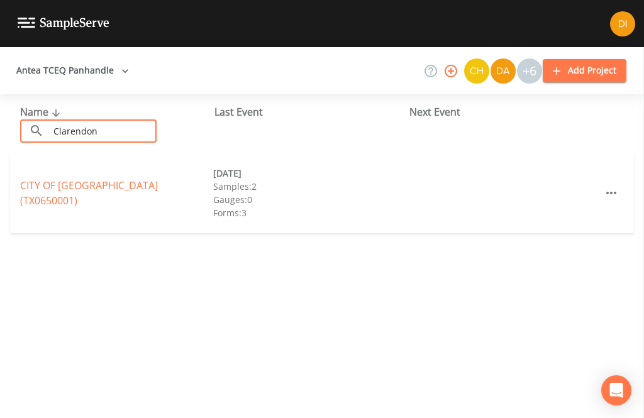
scroll to position [6, 0]
click at [109, 179] on link "[GEOGRAPHIC_DATA] (TX0650001)" at bounding box center [89, 193] width 138 height 29
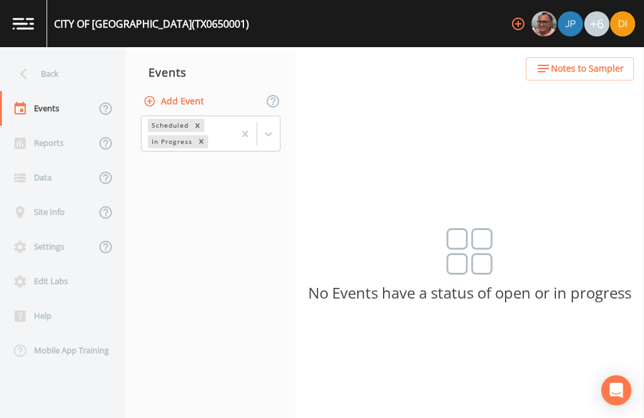
click at [198, 90] on button "Add Event" at bounding box center [175, 101] width 68 height 23
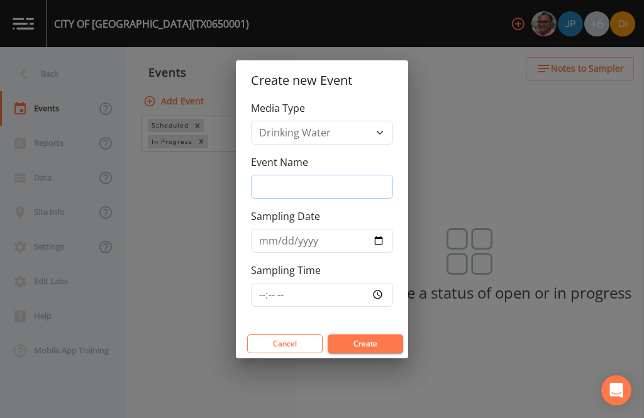
click at [324, 181] on input "Event Name" at bounding box center [322, 187] width 142 height 24
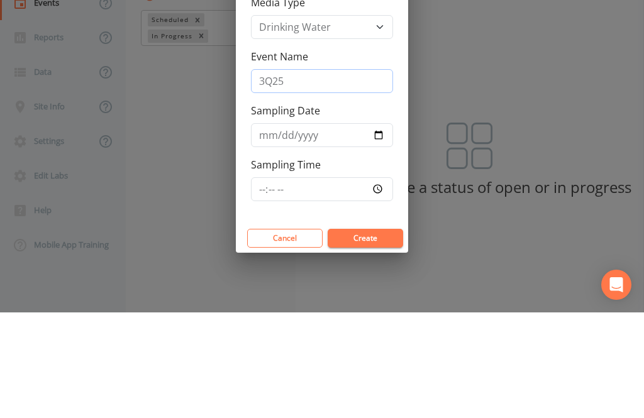
type input "3Q25"
click at [300, 229] on input "Sampling Date" at bounding box center [322, 241] width 142 height 24
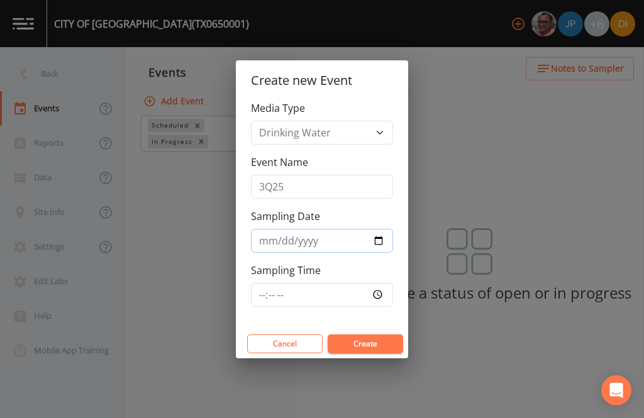
type input "[DATE]"
click at [350, 289] on input "Sampling Time" at bounding box center [322, 295] width 142 height 24
click at [362, 291] on input "16:35" at bounding box center [322, 295] width 142 height 24
type input "11:30"
click at [380, 344] on button "Create" at bounding box center [365, 344] width 75 height 19
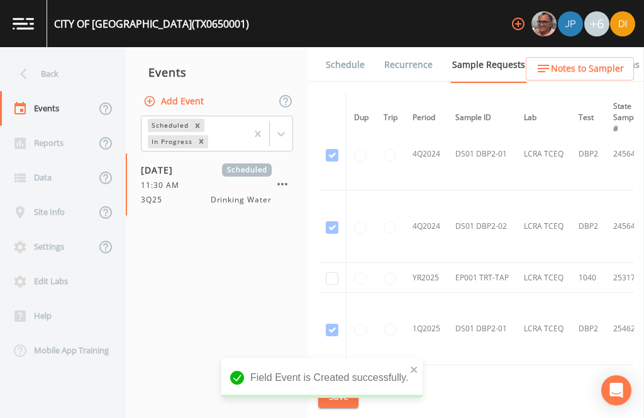
scroll to position [531, 0]
click at [329, 272] on input "checkbox" at bounding box center [332, 278] width 13 height 13
checkbox input "true"
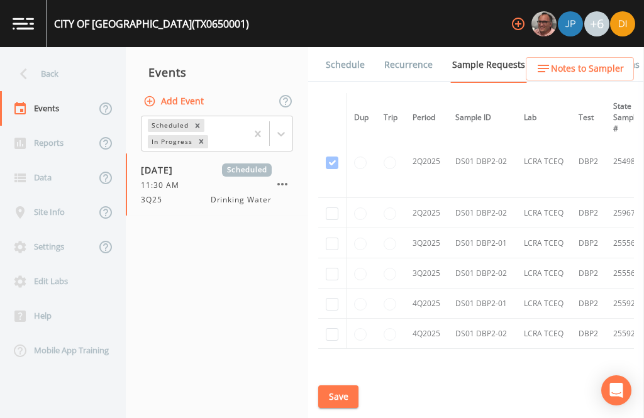
scroll to position [948, 0]
click at [327, 248] on input "checkbox" at bounding box center [332, 241] width 13 height 13
checkbox input "true"
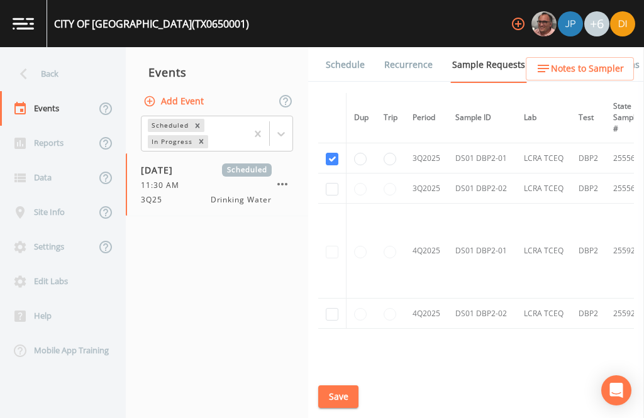
click at [327, 196] on input "checkbox" at bounding box center [332, 189] width 13 height 13
checkbox input "true"
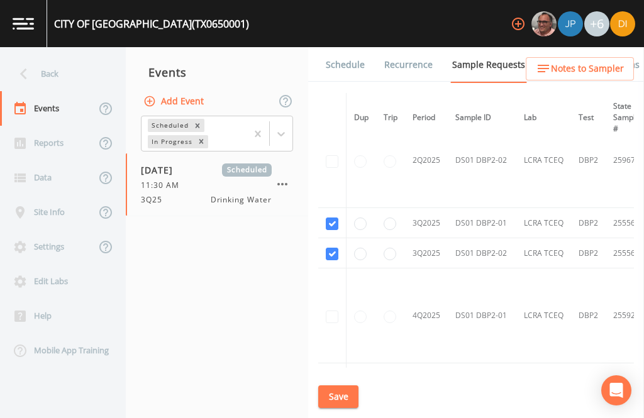
click at [333, 398] on button "Save" at bounding box center [338, 397] width 40 height 23
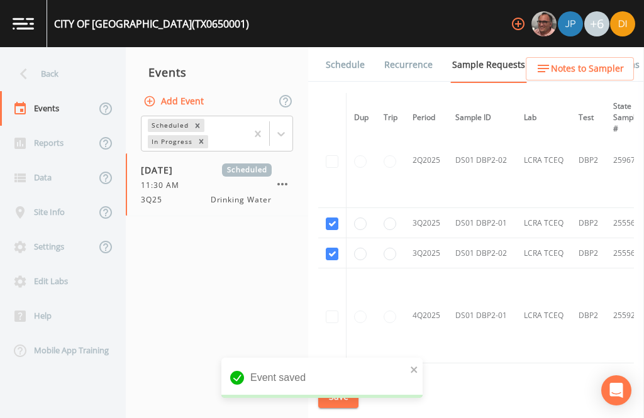
click at [347, 47] on link "Schedule" at bounding box center [345, 64] width 43 height 35
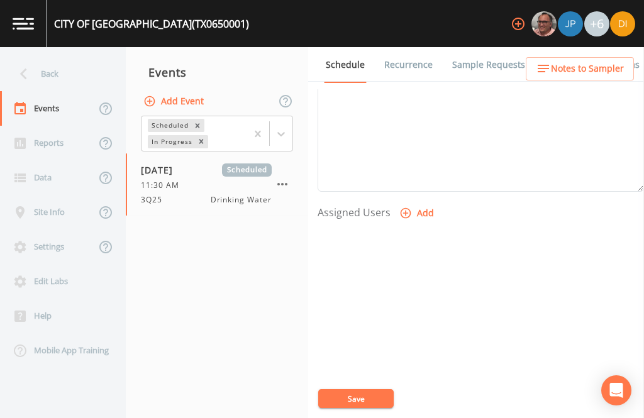
scroll to position [428, 0]
click at [420, 203] on button "Add" at bounding box center [418, 214] width 42 height 23
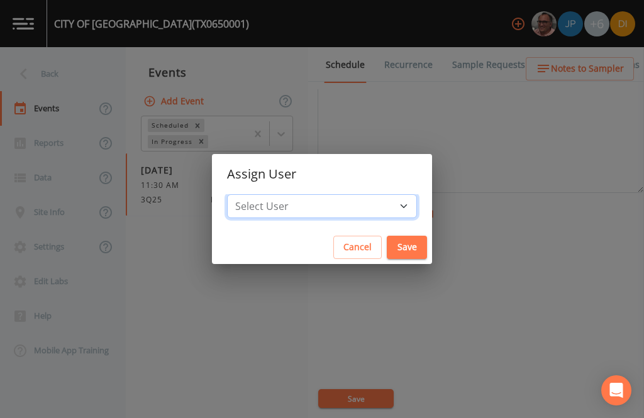
click at [350, 213] on select "Select User [PERSON_NAME] [PERSON_NAME] [PERSON_NAME] [PERSON_NAME] [PERSON_NAM…" at bounding box center [322, 206] width 190 height 24
select select "344ec927-06d4-4db1-b173-80838cd52a46"
click at [387, 246] on button "Save" at bounding box center [407, 247] width 40 height 23
select select
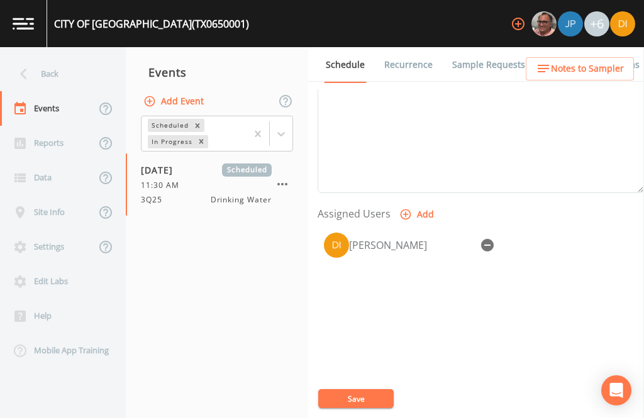
click at [371, 391] on button "Save" at bounding box center [355, 398] width 75 height 19
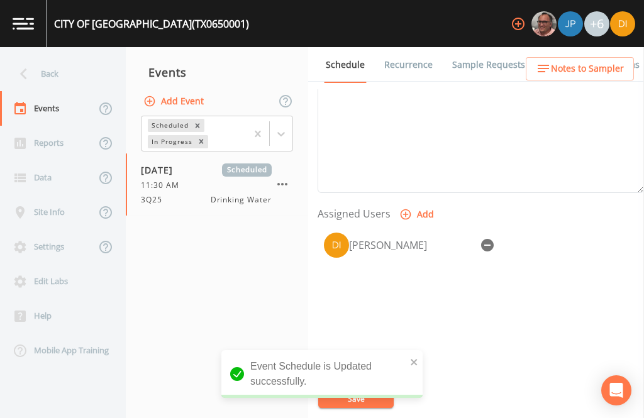
click at [48, 57] on div "Back" at bounding box center [56, 74] width 113 height 35
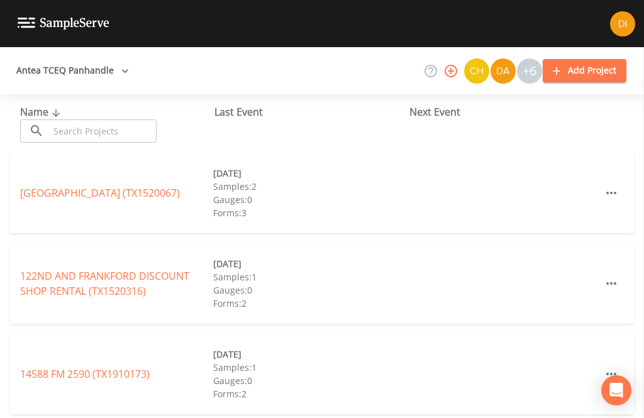
click at [115, 120] on input "text" at bounding box center [103, 131] width 108 height 23
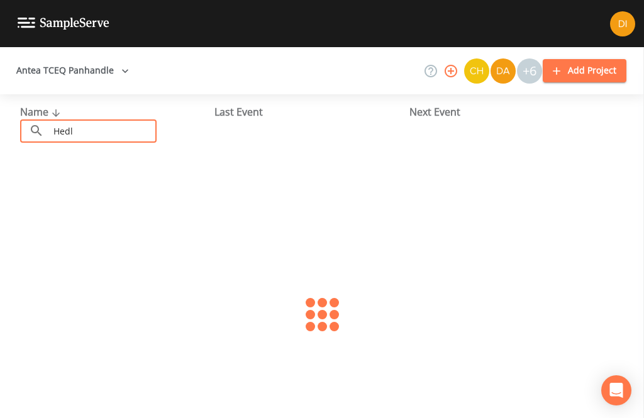
type input "Hedle"
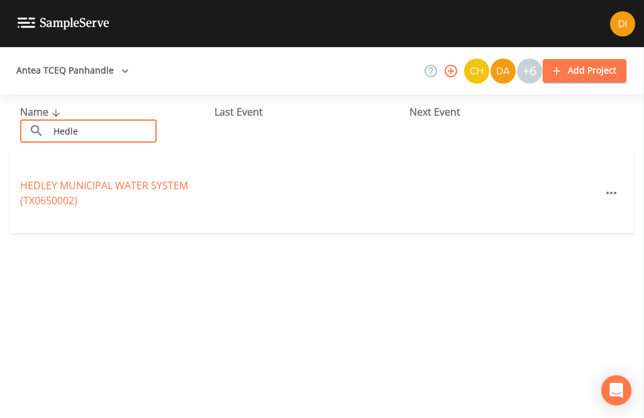
click at [77, 179] on link "HEDLEY MUNICIPAL WATER SYSTEM (TX0650002)" at bounding box center [104, 193] width 168 height 29
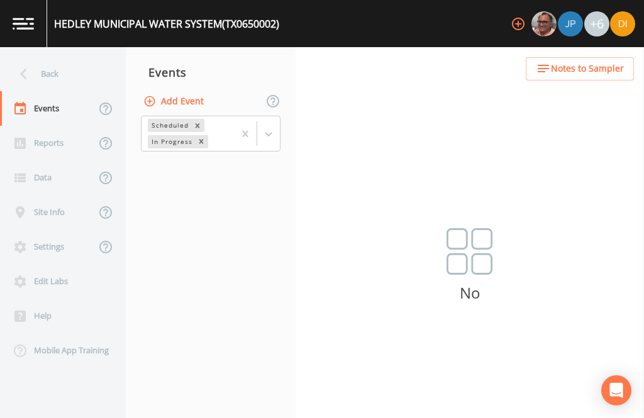
click at [184, 90] on button "Add Event" at bounding box center [175, 101] width 68 height 23
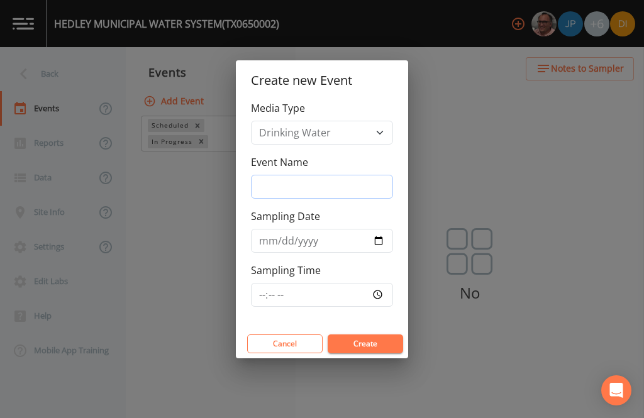
click at [332, 189] on input "Event Name" at bounding box center [322, 187] width 142 height 24
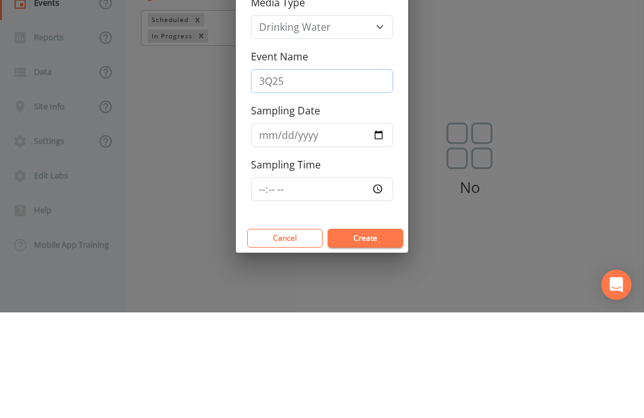
type input "3Q25"
click at [315, 229] on input "Sampling Date" at bounding box center [322, 241] width 142 height 24
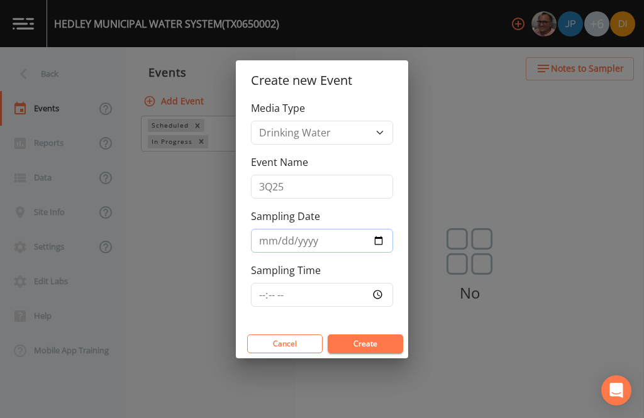
type input "[DATE]"
click at [350, 293] on input "Sampling Time" at bounding box center [322, 295] width 142 height 24
type input "12:15"
click at [379, 339] on button "Create" at bounding box center [365, 344] width 75 height 19
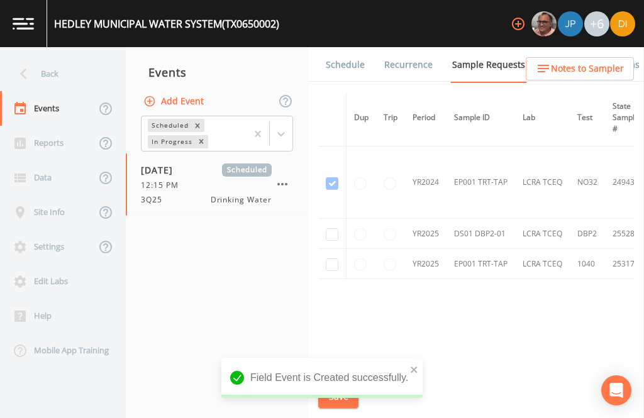
scroll to position [68, 0]
click at [332, 229] on input "checkbox" at bounding box center [332, 235] width 13 height 13
checkbox input "true"
click at [333, 259] on input "checkbox" at bounding box center [332, 265] width 13 height 13
checkbox input "true"
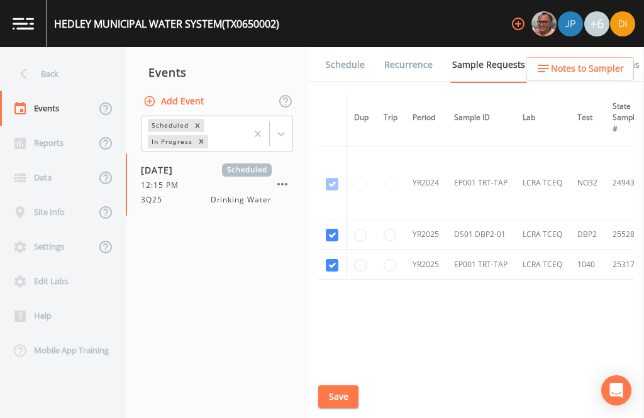
click at [342, 396] on button "Save" at bounding box center [338, 397] width 40 height 23
click at [342, 391] on div "Saving event" at bounding box center [321, 378] width 201 height 40
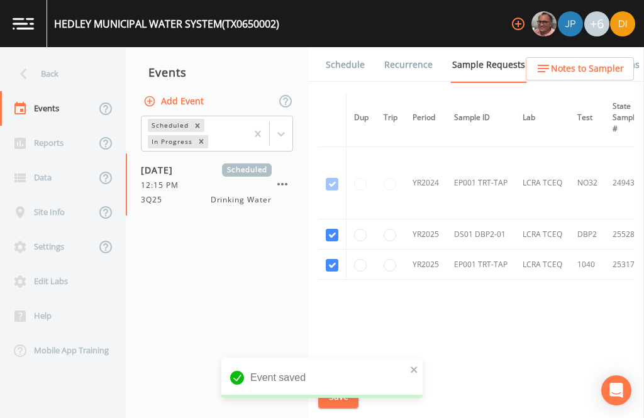
click at [356, 47] on link "Schedule" at bounding box center [345, 64] width 43 height 35
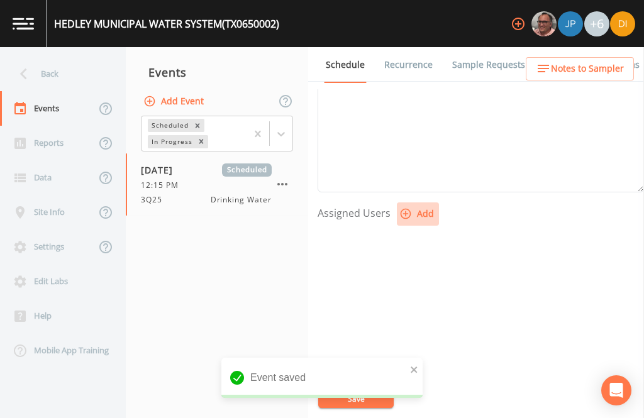
click at [416, 203] on button "Add" at bounding box center [418, 214] width 42 height 23
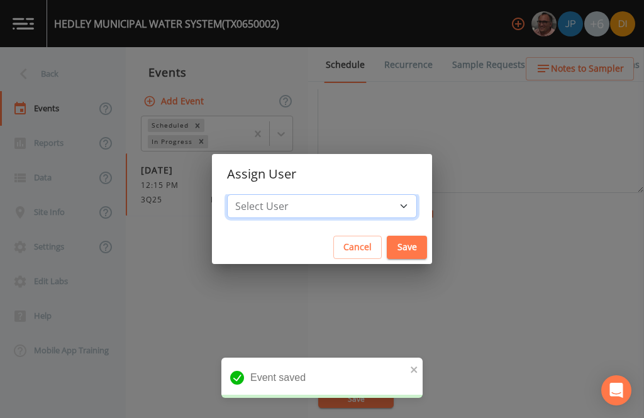
click at [359, 202] on select "Select User [PERSON_NAME] [PERSON_NAME] [PERSON_NAME] [PERSON_NAME] [PERSON_NAM…" at bounding box center [322, 206] width 190 height 24
select select "344ec927-06d4-4db1-b173-80838cd52a46"
click at [387, 247] on button "Save" at bounding box center [407, 247] width 40 height 23
select select
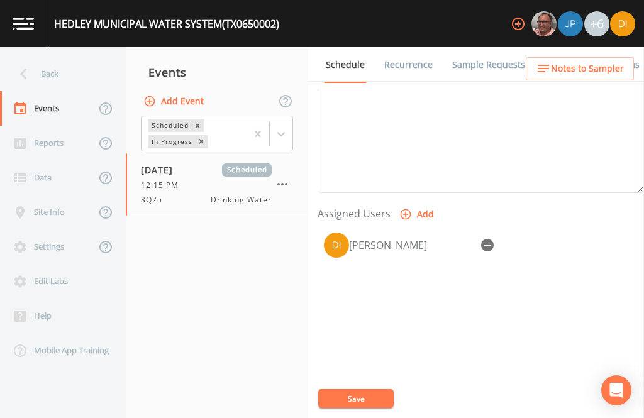
click at [368, 398] on button "Save" at bounding box center [355, 398] width 75 height 19
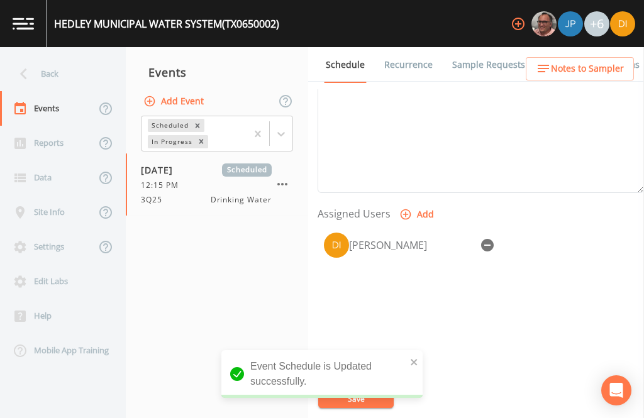
click at [52, 57] on div "Back" at bounding box center [56, 74] width 113 height 35
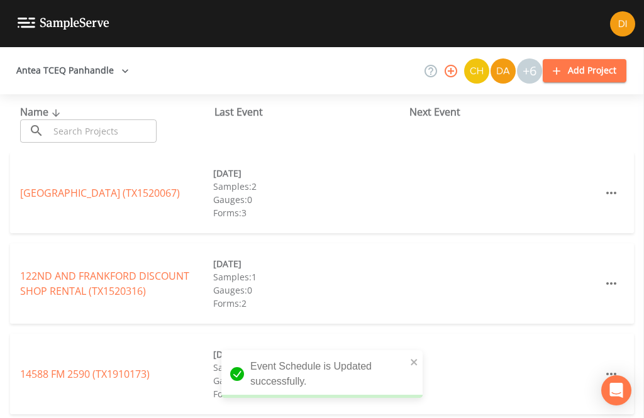
click at [121, 120] on input "text" at bounding box center [103, 131] width 108 height 23
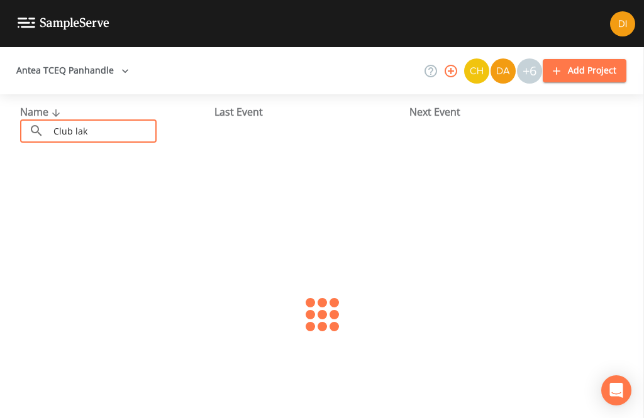
type input "Club lake"
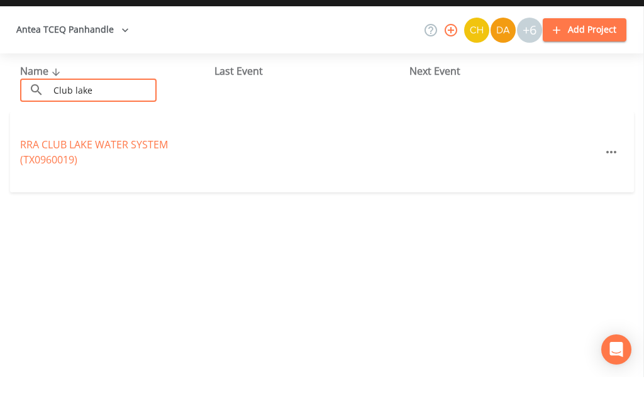
click at [62, 179] on link "RRA CLUB LAKE WATER SYSTEM (TX0960019)" at bounding box center [94, 193] width 148 height 29
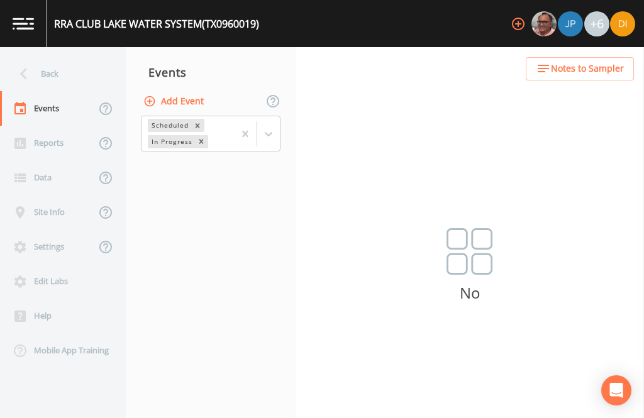
click at [191, 90] on button "Add Event" at bounding box center [175, 101] width 68 height 23
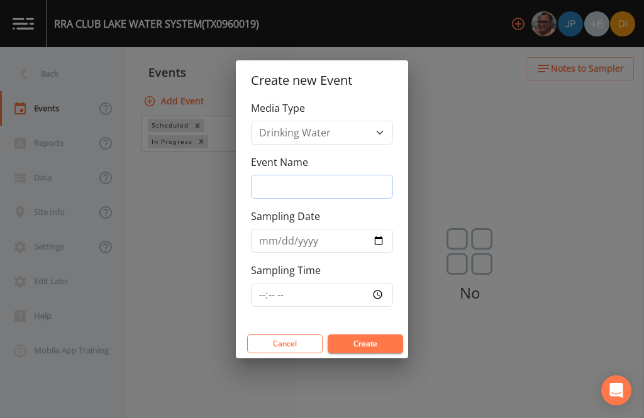
click at [322, 181] on input "Event Name" at bounding box center [322, 187] width 142 height 24
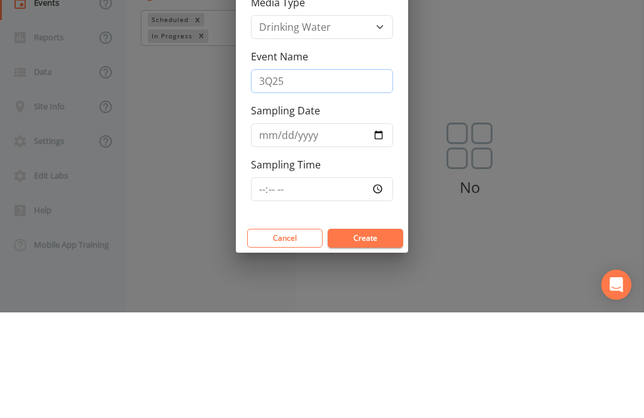
type input "3Q25"
click at [307, 229] on input "Sampling Date" at bounding box center [322, 241] width 142 height 24
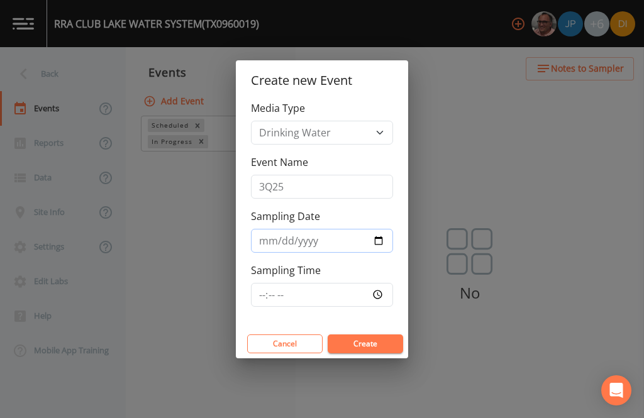
type input "[DATE]"
click at [359, 295] on input "Sampling Time" at bounding box center [322, 295] width 142 height 24
type input "12:45"
click at [388, 345] on button "Create" at bounding box center [365, 344] width 75 height 19
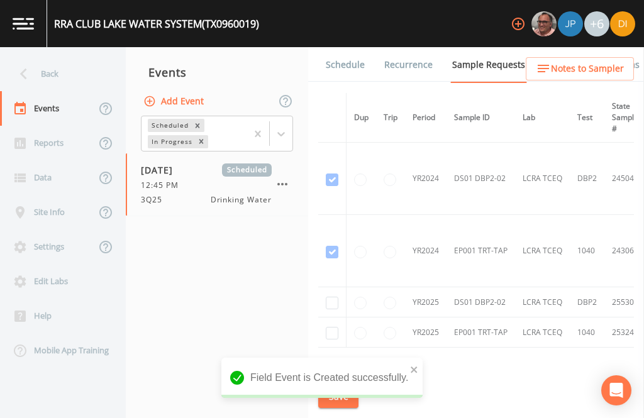
click at [328, 297] on input "checkbox" at bounding box center [332, 303] width 13 height 13
checkbox input "true"
click at [332, 327] on input "checkbox" at bounding box center [332, 333] width 13 height 13
checkbox input "true"
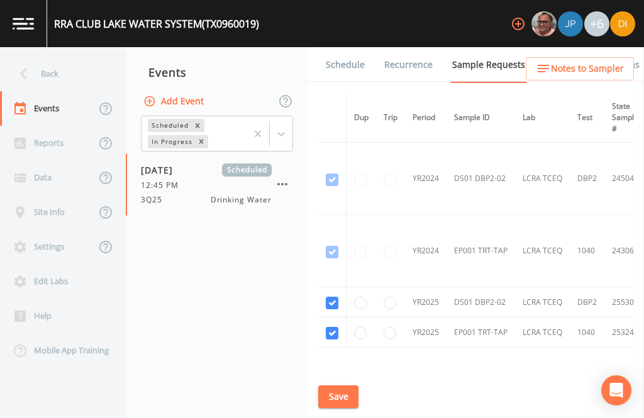
click at [341, 392] on button "Save" at bounding box center [338, 397] width 40 height 23
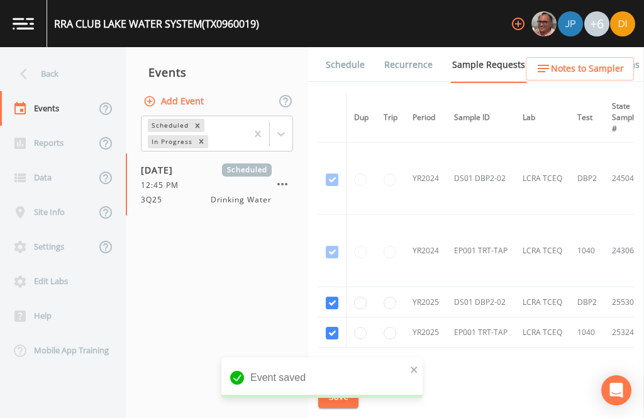
click at [350, 47] on link "Schedule" at bounding box center [345, 64] width 43 height 35
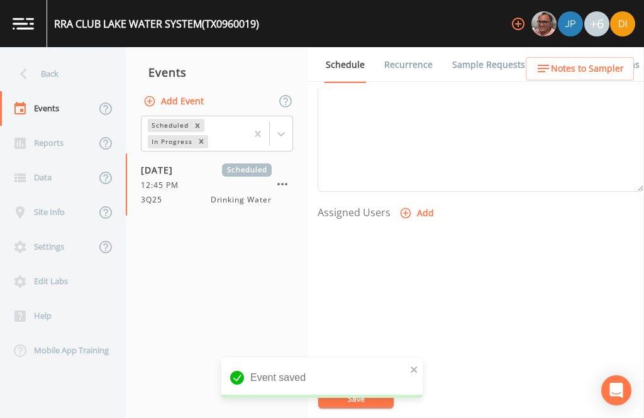
scroll to position [428, 0]
click at [423, 203] on button "Add" at bounding box center [418, 214] width 42 height 23
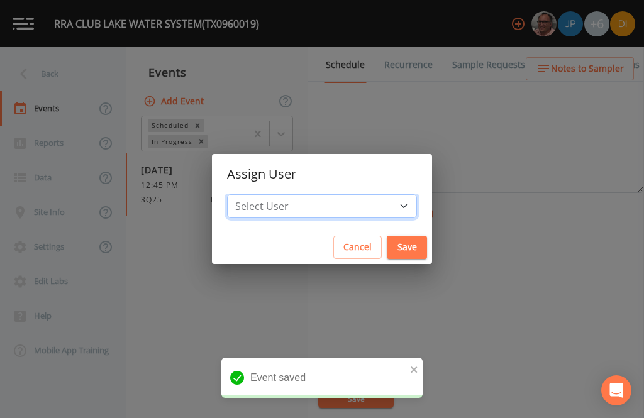
click at [342, 204] on select "Select User [PERSON_NAME] [PERSON_NAME] [PERSON_NAME] [PERSON_NAME] [PERSON_NAM…" at bounding box center [322, 206] width 190 height 24
select select "344ec927-06d4-4db1-b173-80838cd52a46"
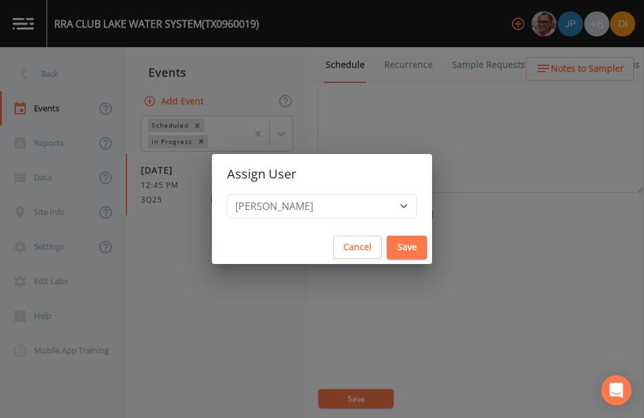
click at [387, 240] on button "Save" at bounding box center [407, 247] width 40 height 23
select select
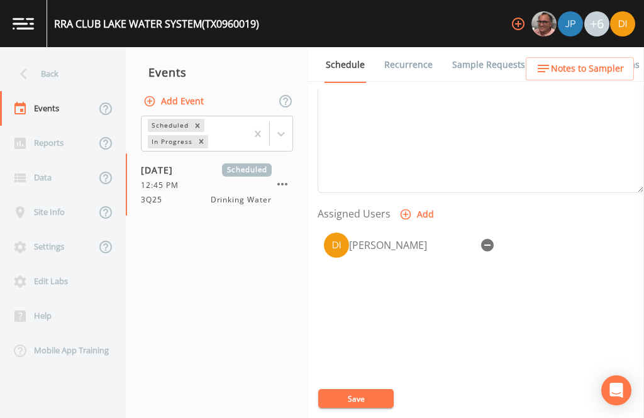
click at [376, 398] on button "Save" at bounding box center [355, 398] width 75 height 19
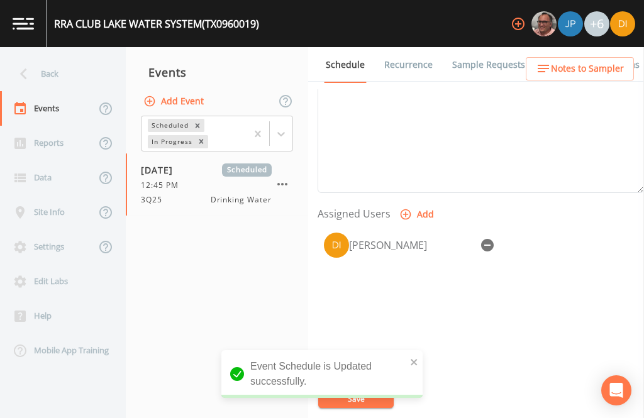
click at [56, 57] on div "Back" at bounding box center [56, 74] width 113 height 35
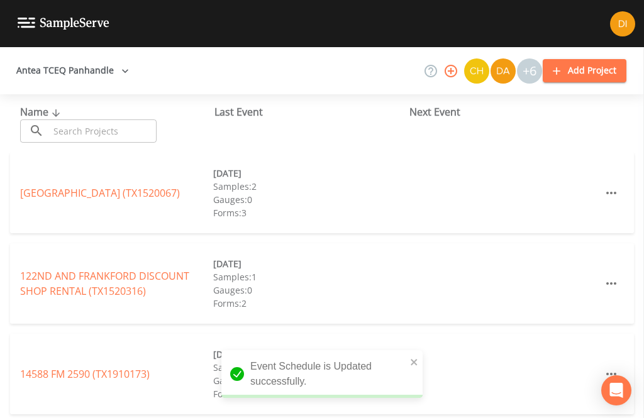
click at [117, 120] on input "text" at bounding box center [103, 131] width 108 height 23
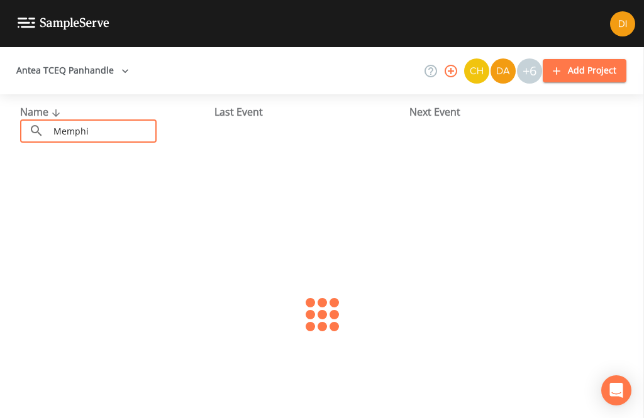
type input "[GEOGRAPHIC_DATA]"
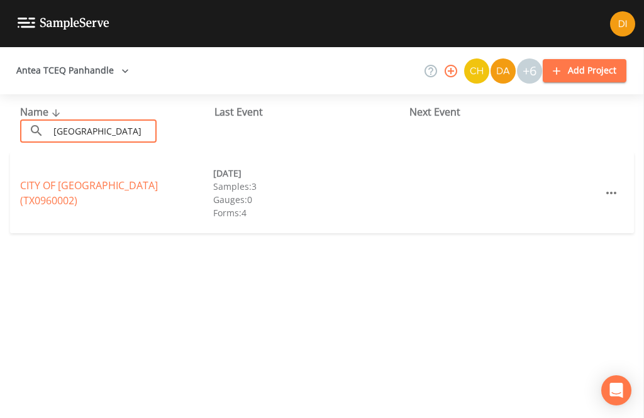
click at [127, 179] on link "CITY OF [GEOGRAPHIC_DATA] (TX0960002)" at bounding box center [89, 193] width 138 height 29
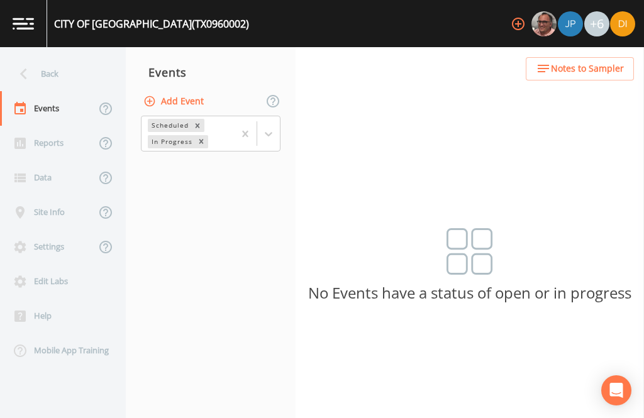
click at [196, 90] on button "Add Event" at bounding box center [175, 101] width 68 height 23
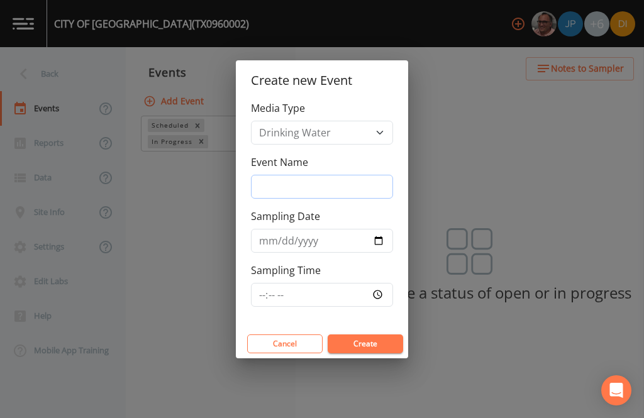
click at [315, 189] on input "Event Name" at bounding box center [322, 187] width 142 height 24
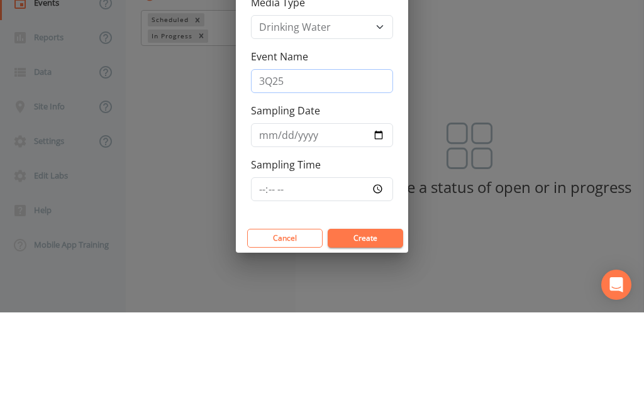
type input "3Q25"
click at [316, 229] on input "Sampling Date" at bounding box center [322, 241] width 142 height 24
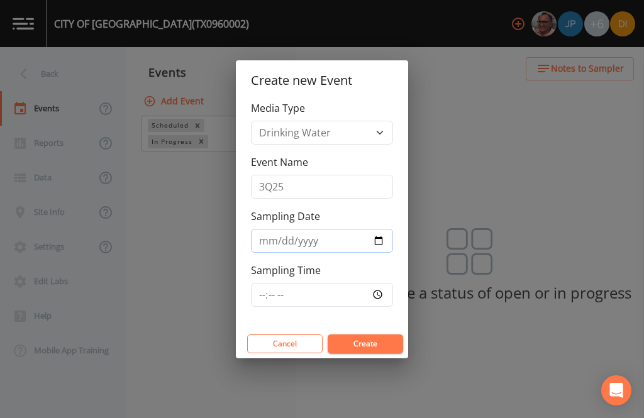
type input "[DATE]"
click at [354, 286] on input "Sampling Time" at bounding box center [322, 295] width 142 height 24
type input "13:15"
click at [383, 342] on button "Create" at bounding box center [365, 344] width 75 height 19
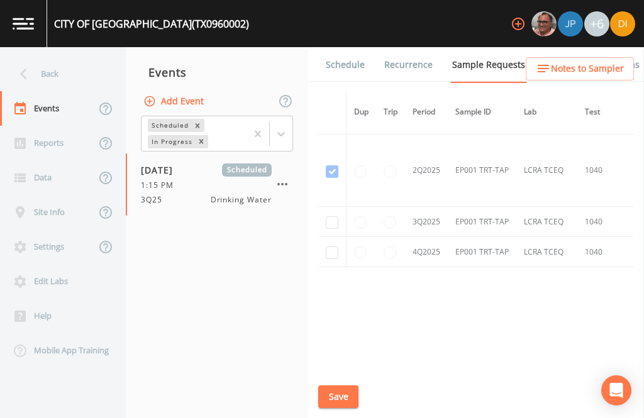
scroll to position [1578, -1]
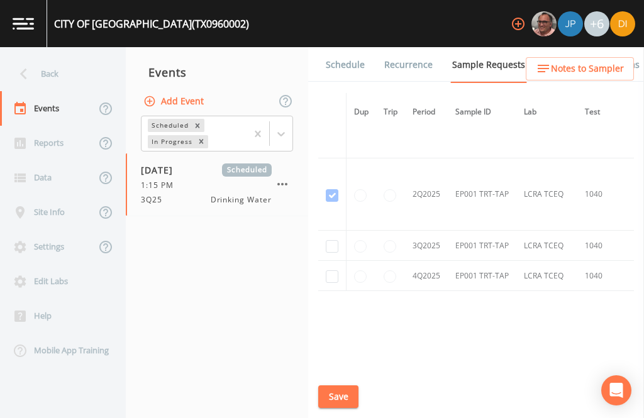
click at [333, 240] on input "checkbox" at bounding box center [332, 246] width 13 height 13
checkbox input "true"
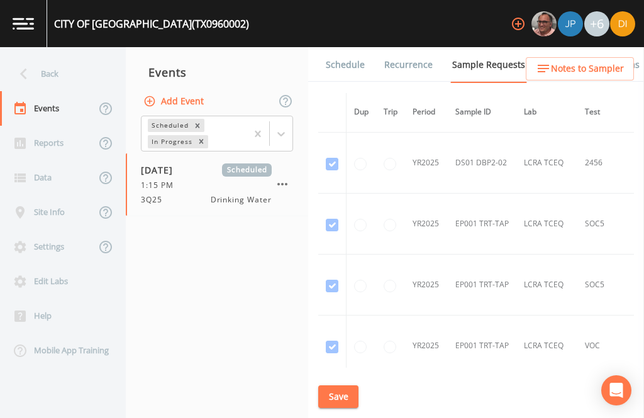
scroll to position [889, -1]
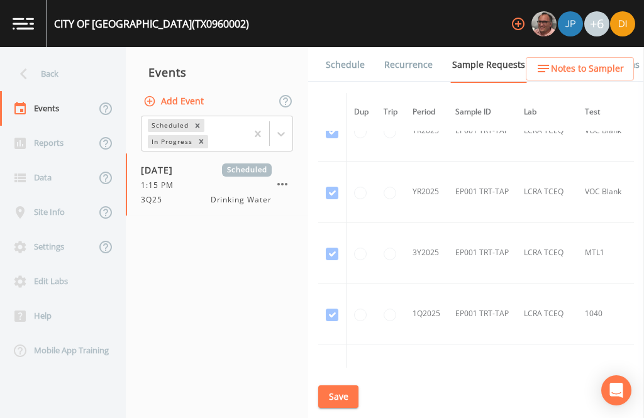
click at [341, 395] on button "Save" at bounding box center [338, 397] width 40 height 23
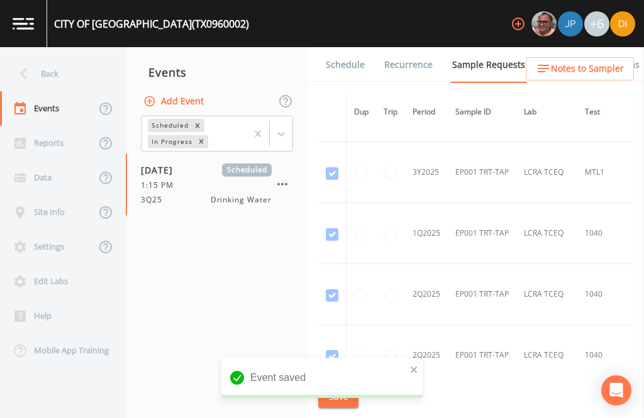
scroll to position [1150, 0]
click at [347, 47] on link "Schedule" at bounding box center [345, 64] width 43 height 35
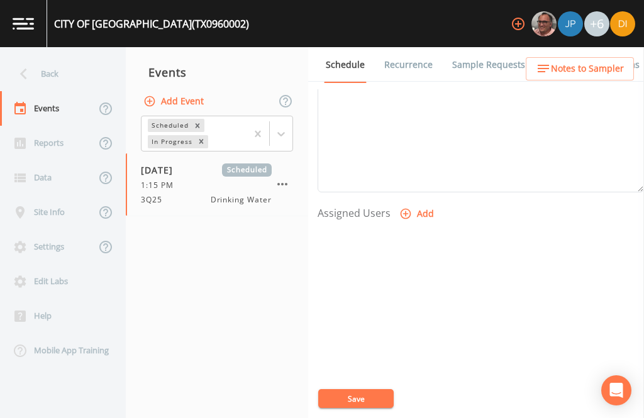
scroll to position [428, 0]
click at [418, 203] on button "Add" at bounding box center [418, 214] width 42 height 23
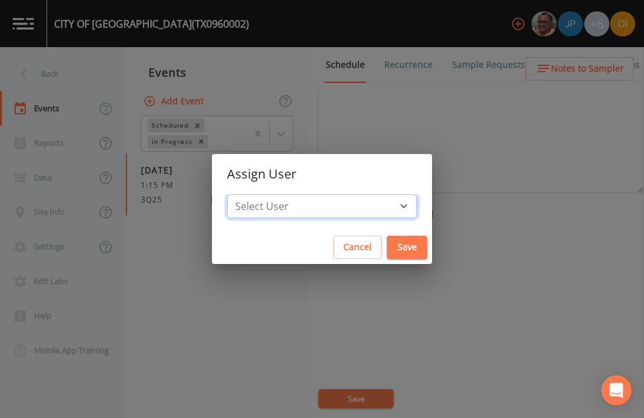
click at [349, 203] on select "Select User [PERSON_NAME] [PERSON_NAME] [PERSON_NAME] [PERSON_NAME] [PERSON_NAM…" at bounding box center [322, 206] width 190 height 24
select select "344ec927-06d4-4db1-b173-80838cd52a46"
click at [387, 243] on button "Save" at bounding box center [407, 247] width 40 height 23
select select
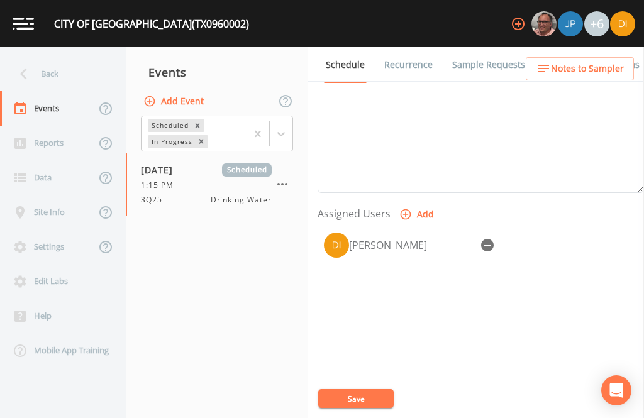
click at [355, 408] on button "Save" at bounding box center [355, 398] width 75 height 19
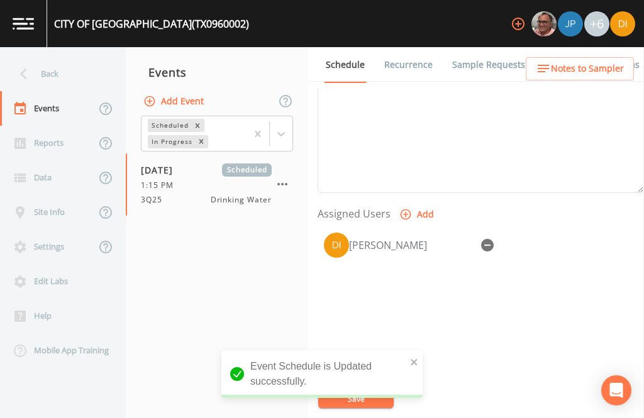
click at [52, 57] on div "Back" at bounding box center [56, 74] width 113 height 35
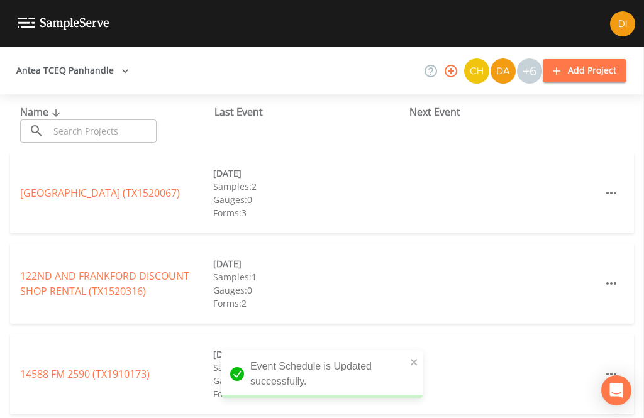
click at [104, 120] on input "text" at bounding box center [103, 131] width 108 height 23
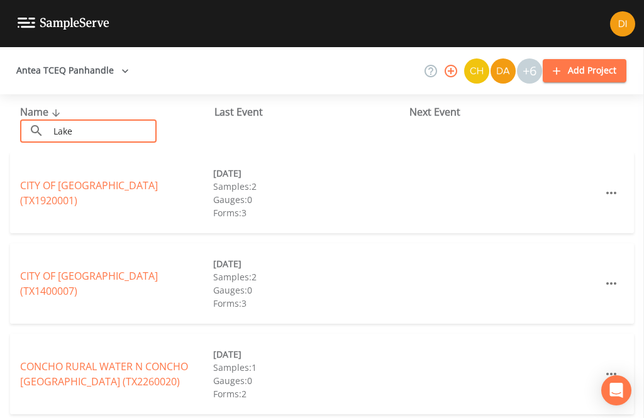
type input "Lakev"
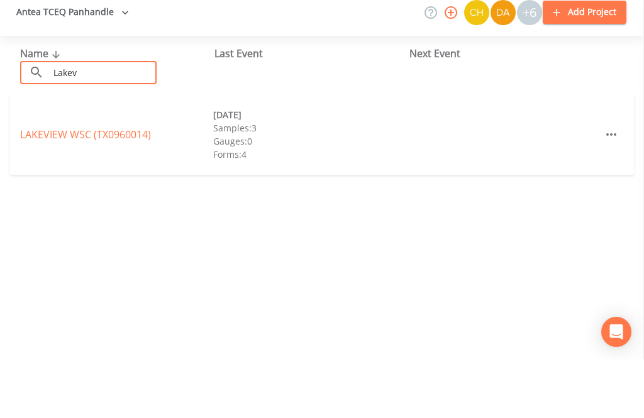
click at [121, 186] on link "[GEOGRAPHIC_DATA] (TX0960014)" at bounding box center [85, 193] width 131 height 14
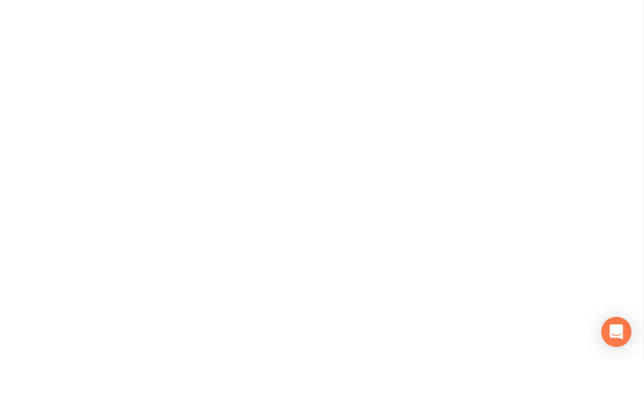
scroll to position [40, 0]
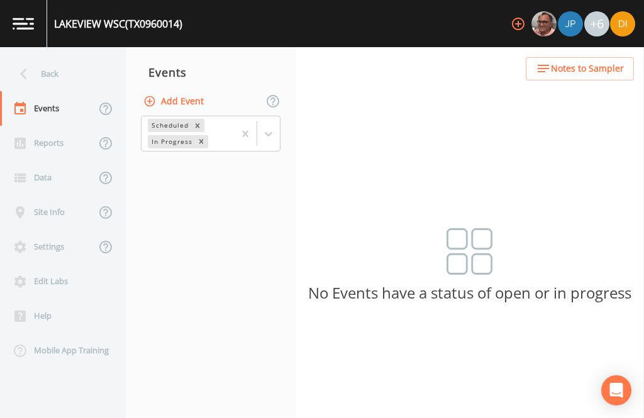
click at [196, 90] on button "Add Event" at bounding box center [175, 101] width 68 height 23
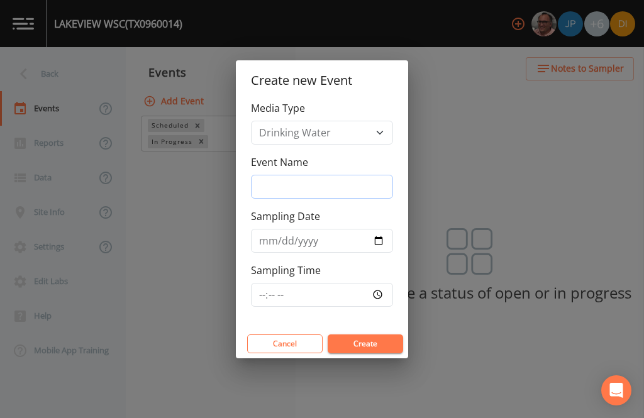
click at [348, 187] on input "Event Name" at bounding box center [322, 187] width 142 height 24
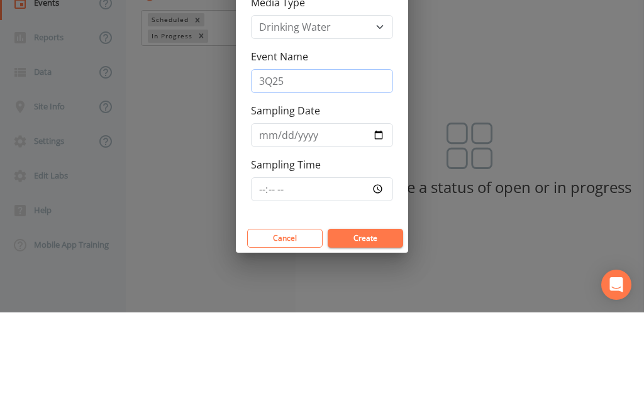
type input "3Q25"
click at [346, 229] on input "Sampling Date" at bounding box center [322, 241] width 142 height 24
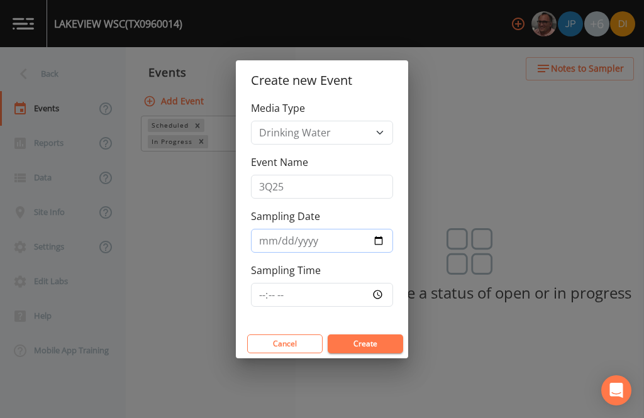
type input "[DATE]"
click at [336, 288] on input "Sampling Time" at bounding box center [322, 295] width 142 height 24
type input "13:45"
click at [374, 344] on button "Create" at bounding box center [365, 344] width 75 height 19
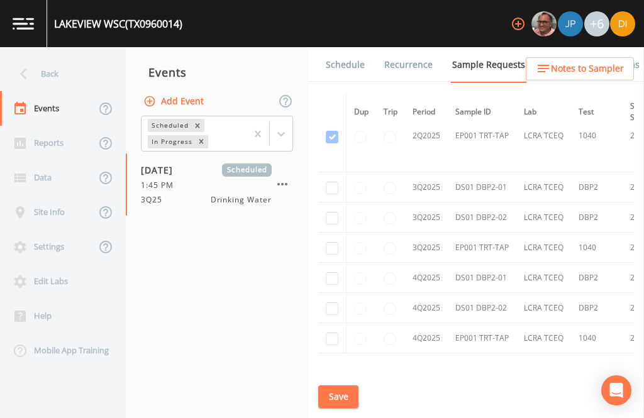
scroll to position [1775, 0]
click at [328, 254] on input "checkbox" at bounding box center [332, 248] width 13 height 13
checkbox input "true"
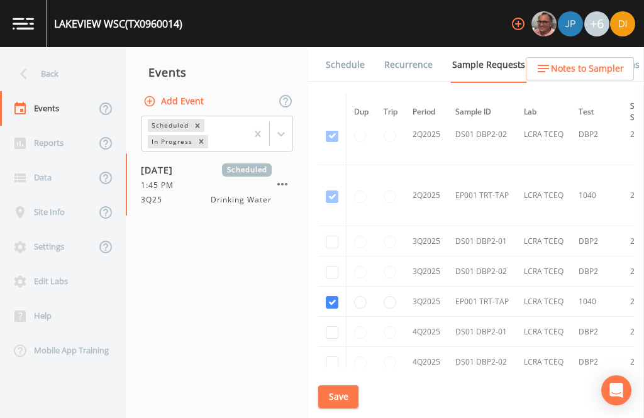
scroll to position [1519, 0]
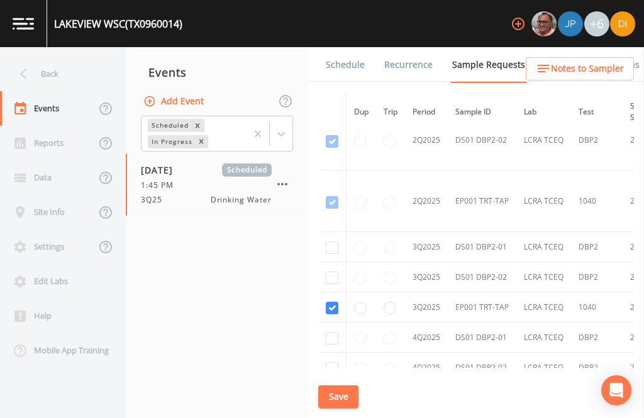
click at [333, 284] on input "checkbox" at bounding box center [332, 278] width 13 height 13
checkbox input "true"
click at [327, 253] on input "checkbox" at bounding box center [332, 248] width 13 height 13
checkbox input "true"
click at [341, 394] on button "Save" at bounding box center [338, 397] width 40 height 23
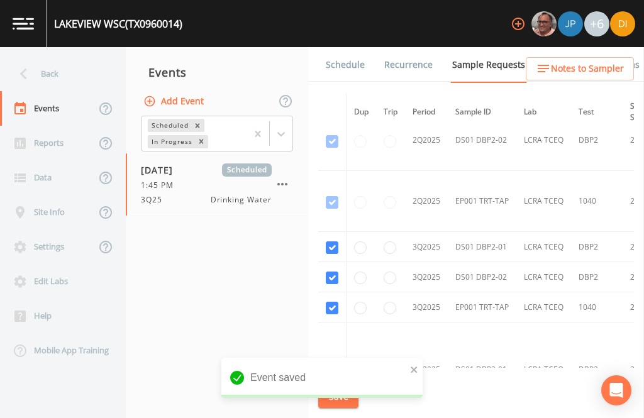
click at [345, 47] on link "Schedule" at bounding box center [345, 64] width 43 height 35
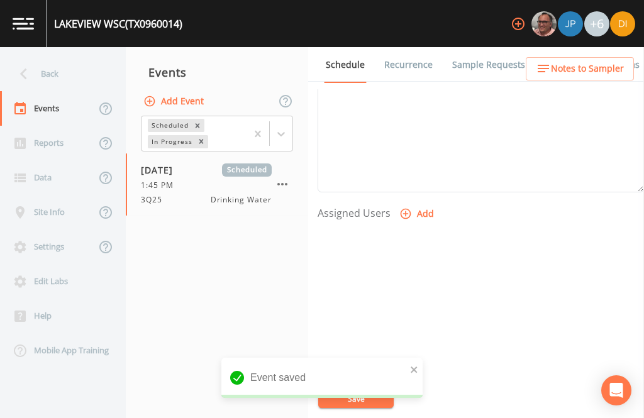
click at [416, 203] on button "Add" at bounding box center [418, 214] width 42 height 23
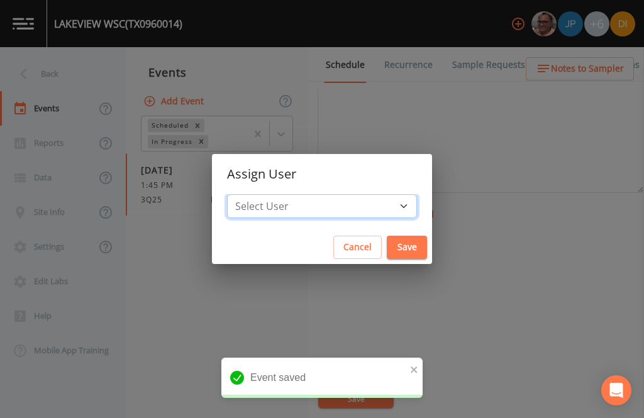
click at [347, 206] on select "Select User [PERSON_NAME] [PERSON_NAME] [PERSON_NAME] [PERSON_NAME] [PERSON_NAM…" at bounding box center [322, 206] width 190 height 24
select select "344ec927-06d4-4db1-b173-80838cd52a46"
click at [387, 245] on button "Save" at bounding box center [407, 247] width 40 height 23
select select
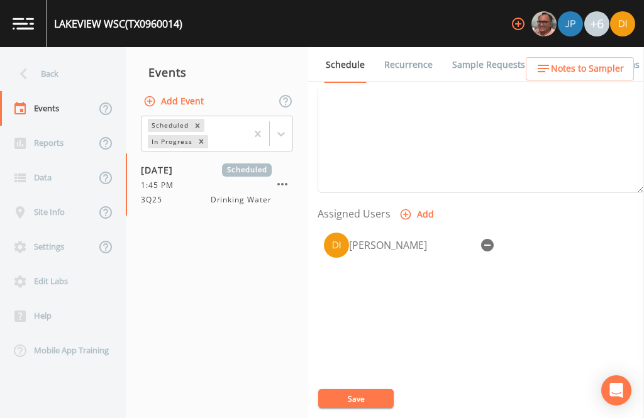
click at [371, 394] on button "Save" at bounding box center [355, 398] width 75 height 19
click at [369, 399] on button "Save" at bounding box center [355, 398] width 75 height 19
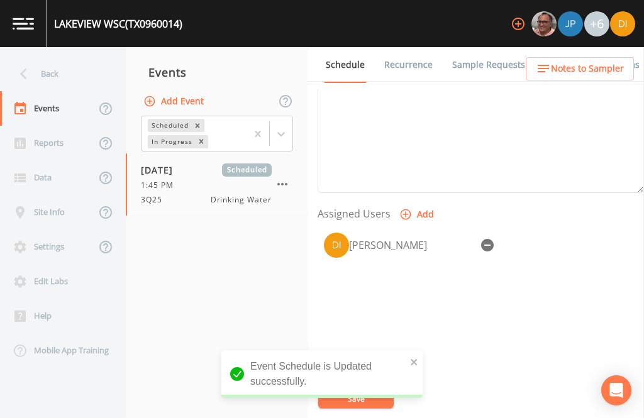
click at [59, 57] on div "Back" at bounding box center [56, 74] width 113 height 35
